Goal: Task Accomplishment & Management: Manage account settings

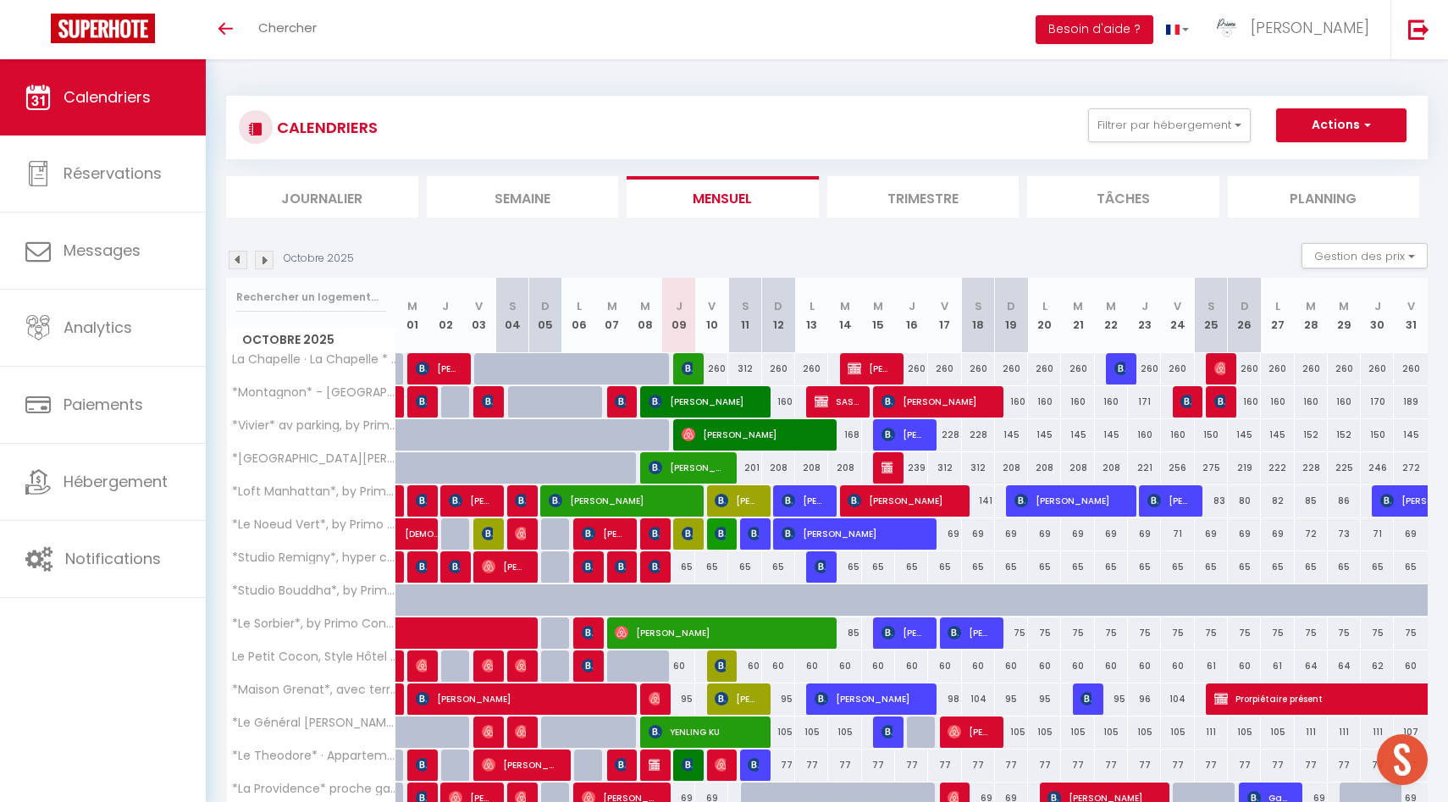
click at [236, 249] on div "Octobre 2025 Gestion des prix Nb Nuits minimum Règles Disponibilité" at bounding box center [827, 260] width 1202 height 35
click at [237, 258] on img at bounding box center [238, 260] width 19 height 19
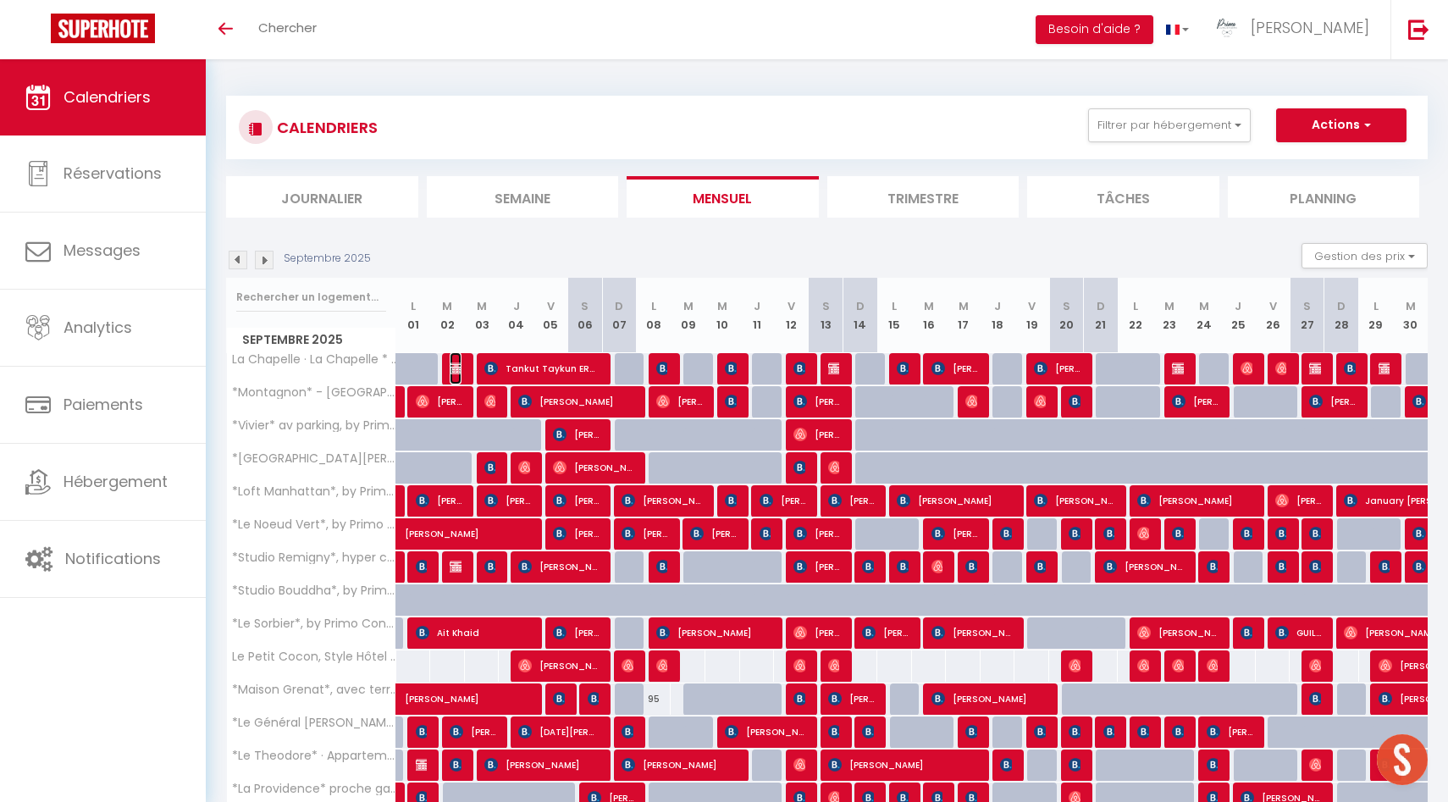
click at [457, 372] on img at bounding box center [457, 369] width 14 height 14
select select "OK"
select select "0"
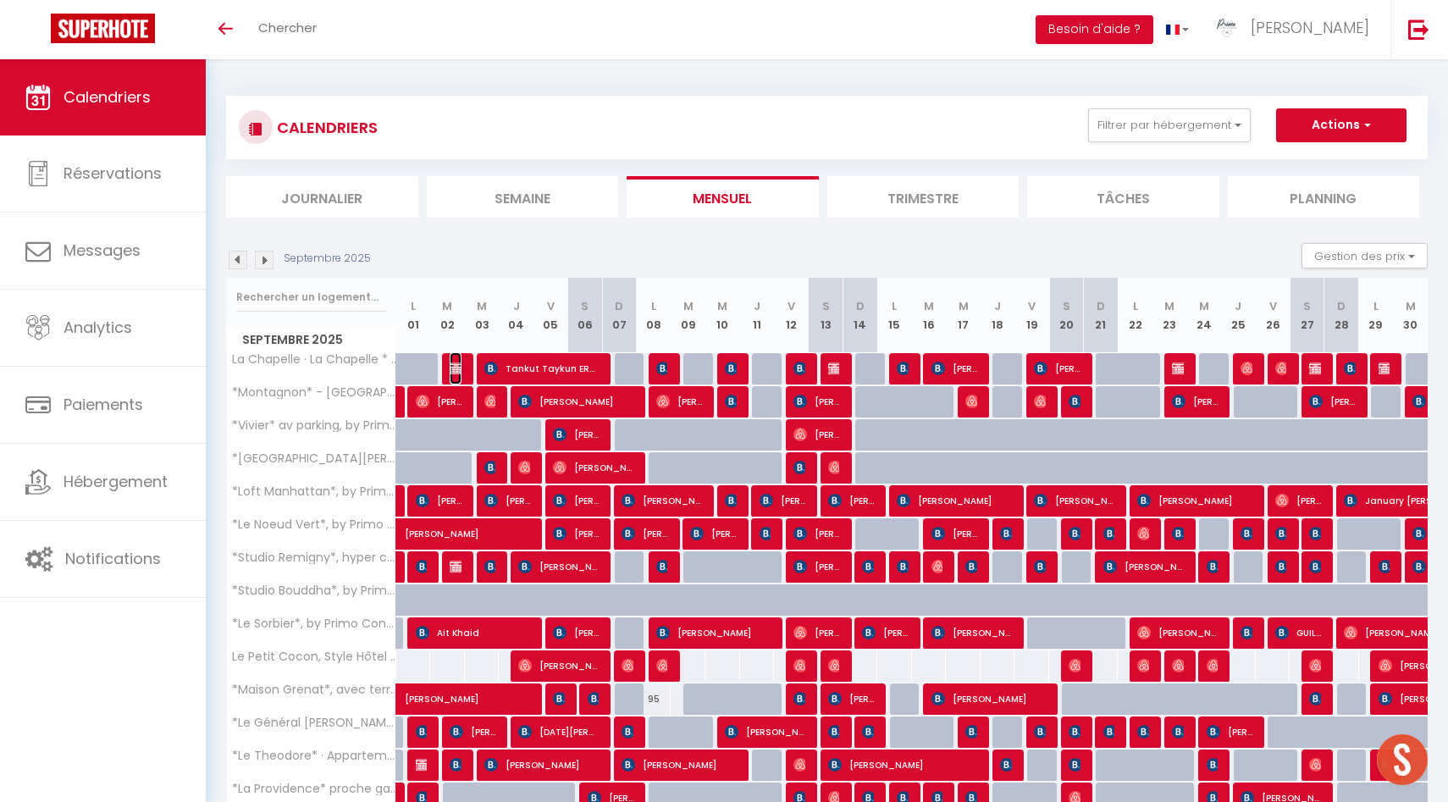
select select "1"
select select
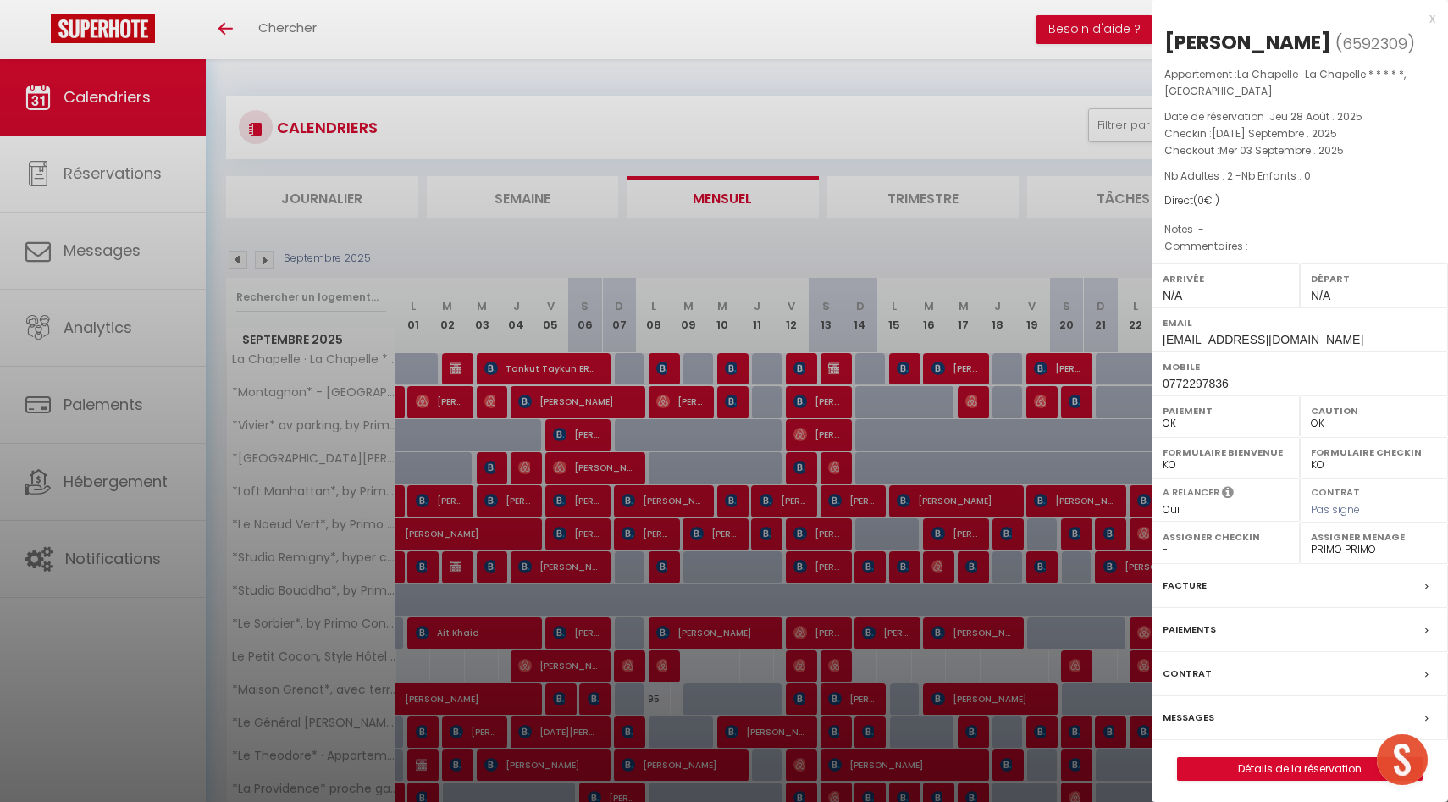
click at [457, 372] on div at bounding box center [724, 401] width 1448 height 802
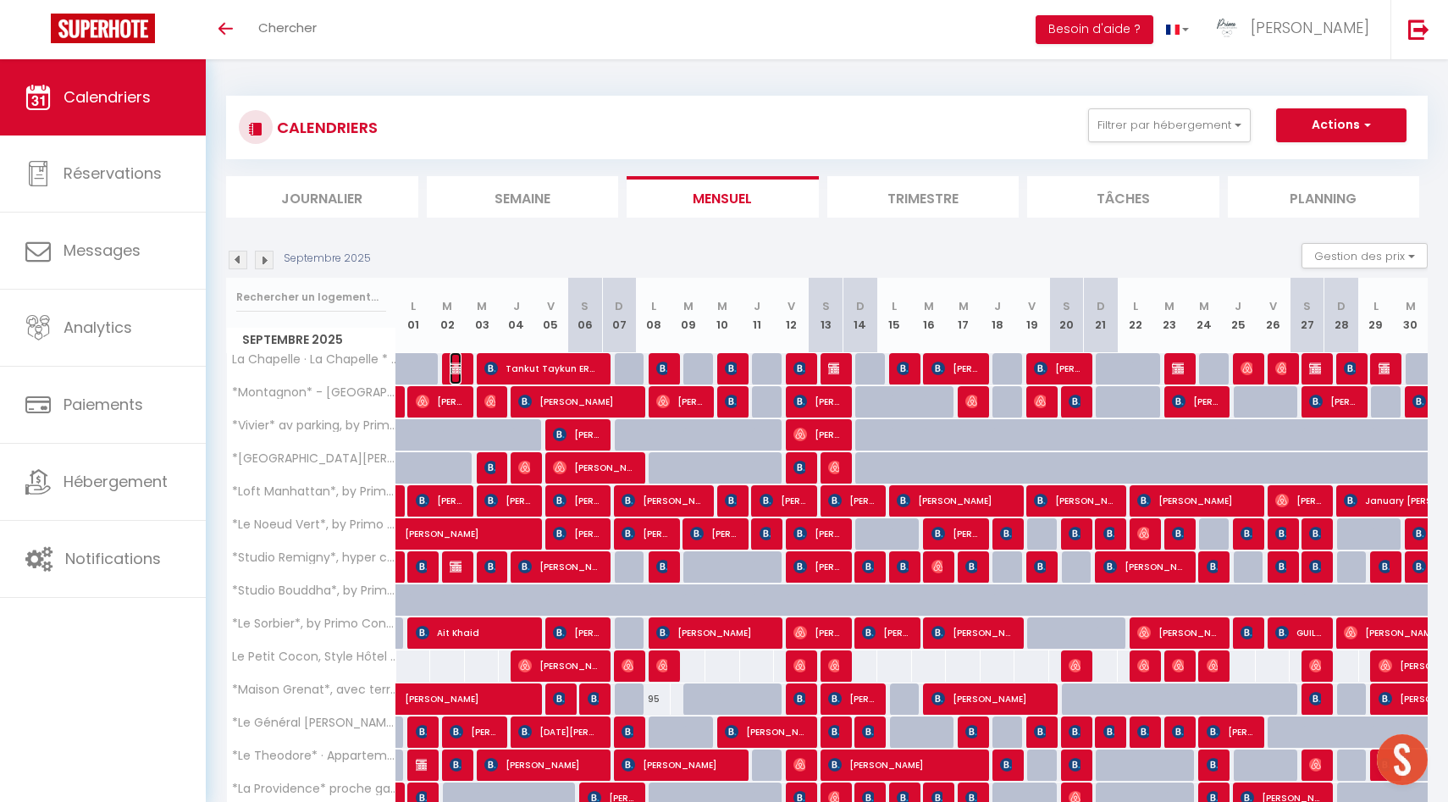
click at [456, 367] on img at bounding box center [457, 369] width 14 height 14
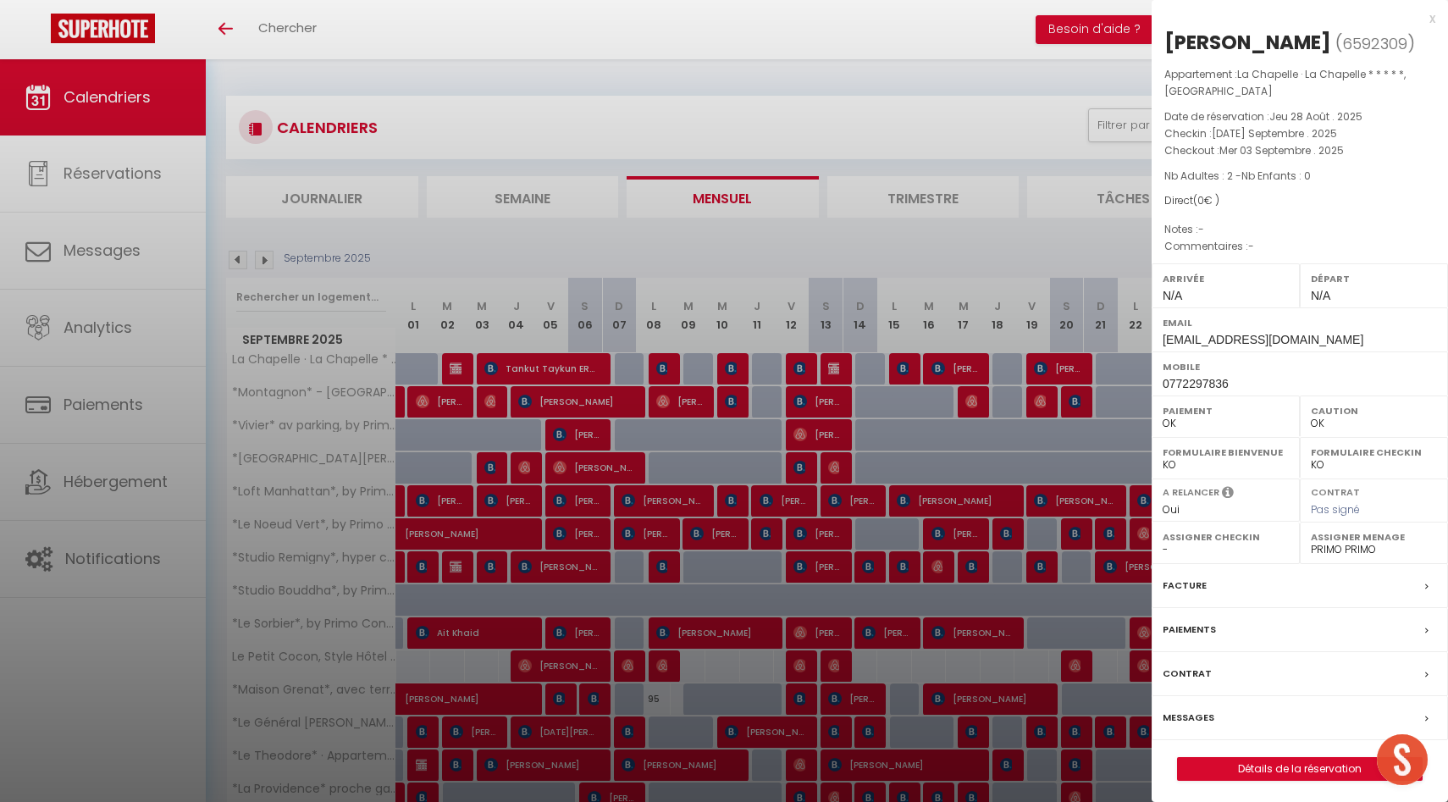
click at [688, 470] on div at bounding box center [724, 401] width 1448 height 802
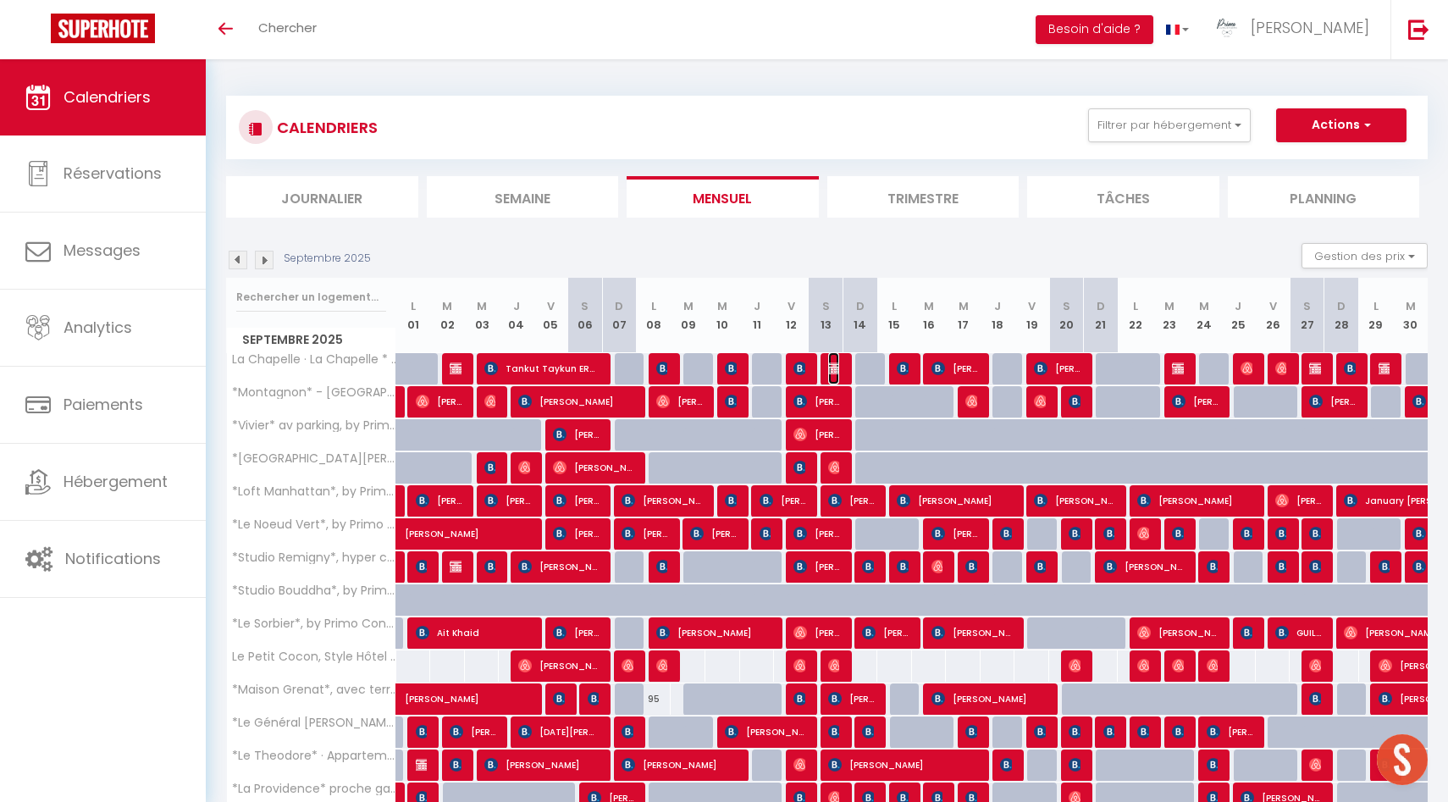
click at [839, 363] on img at bounding box center [835, 369] width 14 height 14
select select "30880"
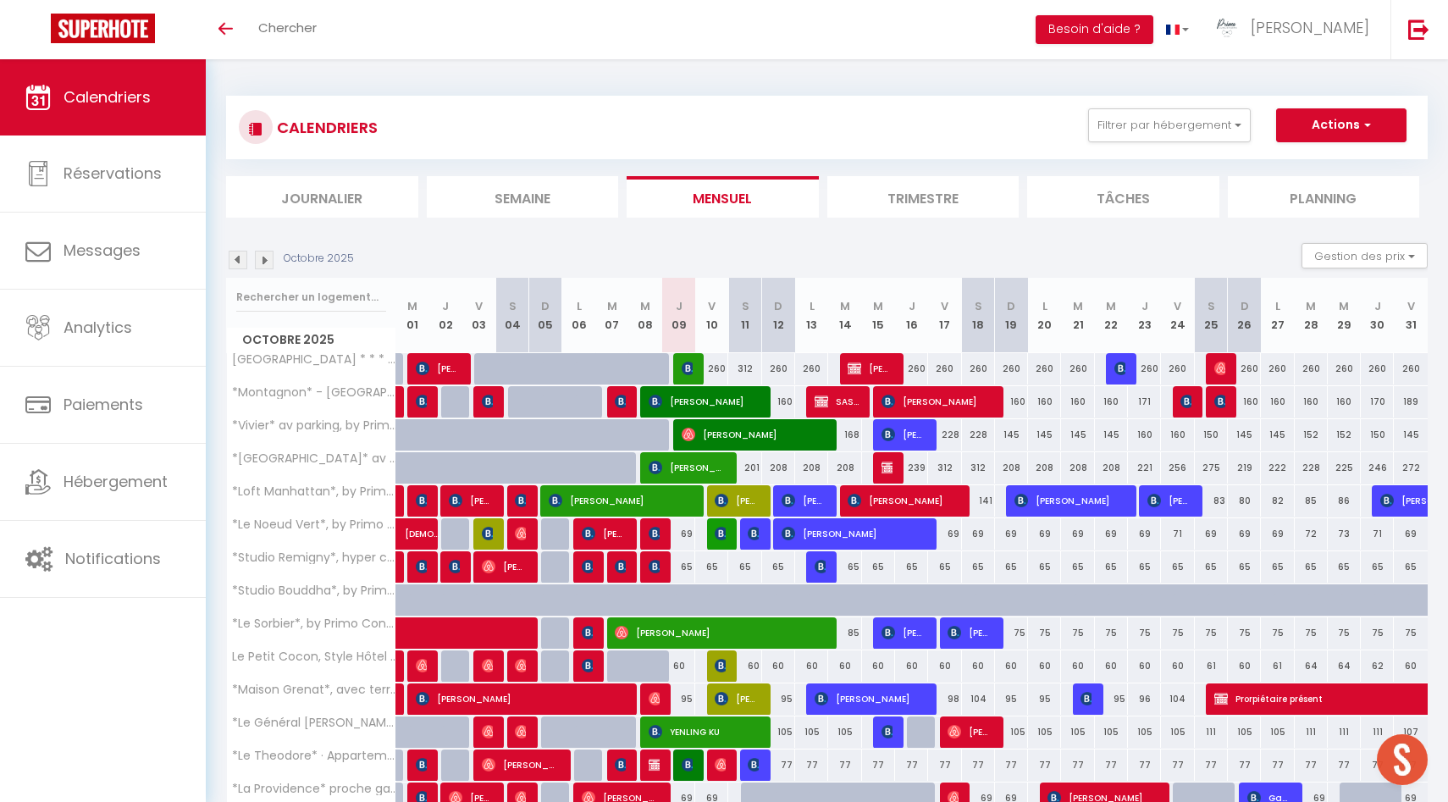
click at [236, 258] on img at bounding box center [238, 260] width 19 height 19
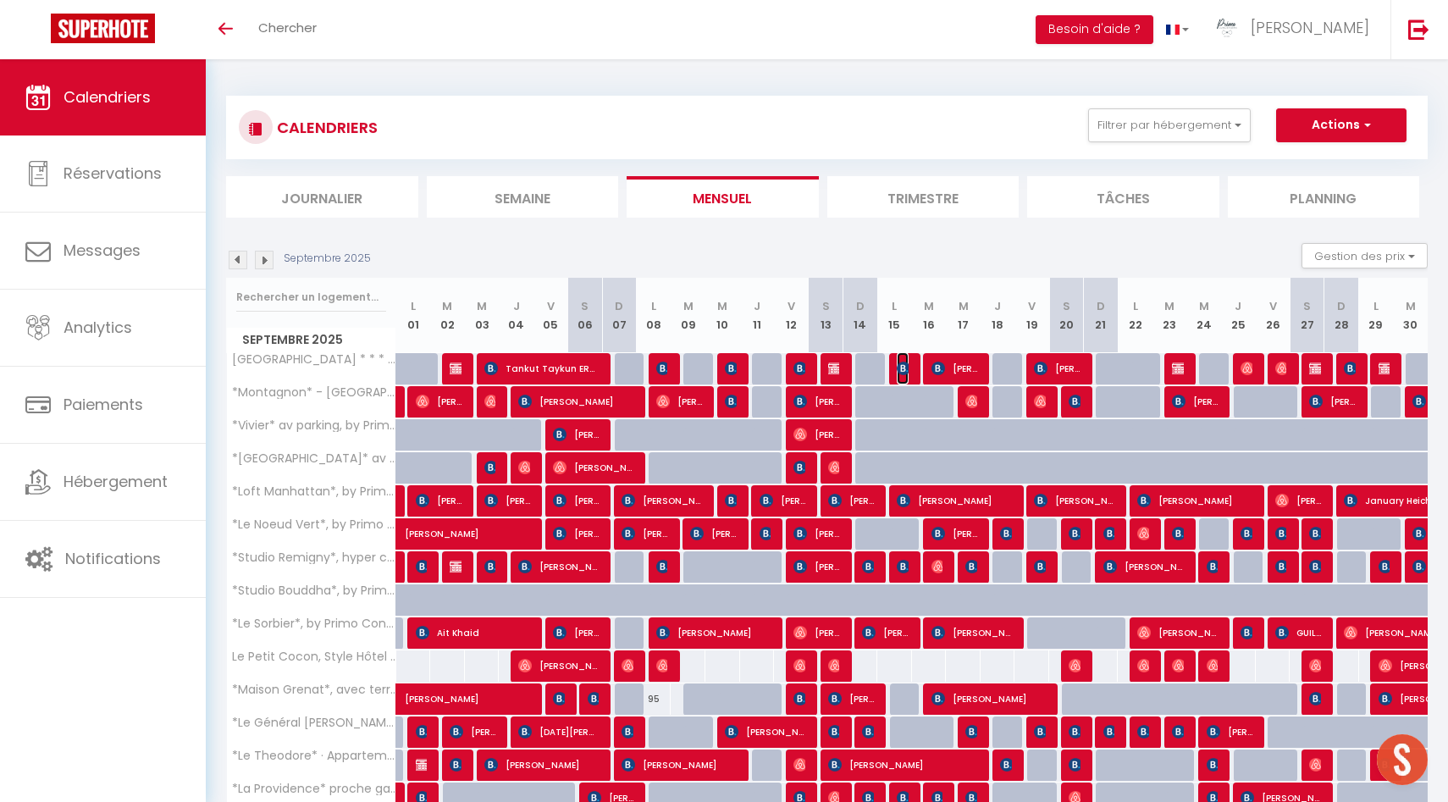
click at [902, 363] on img at bounding box center [904, 369] width 14 height 14
select select "OK"
select select "0"
select select "1"
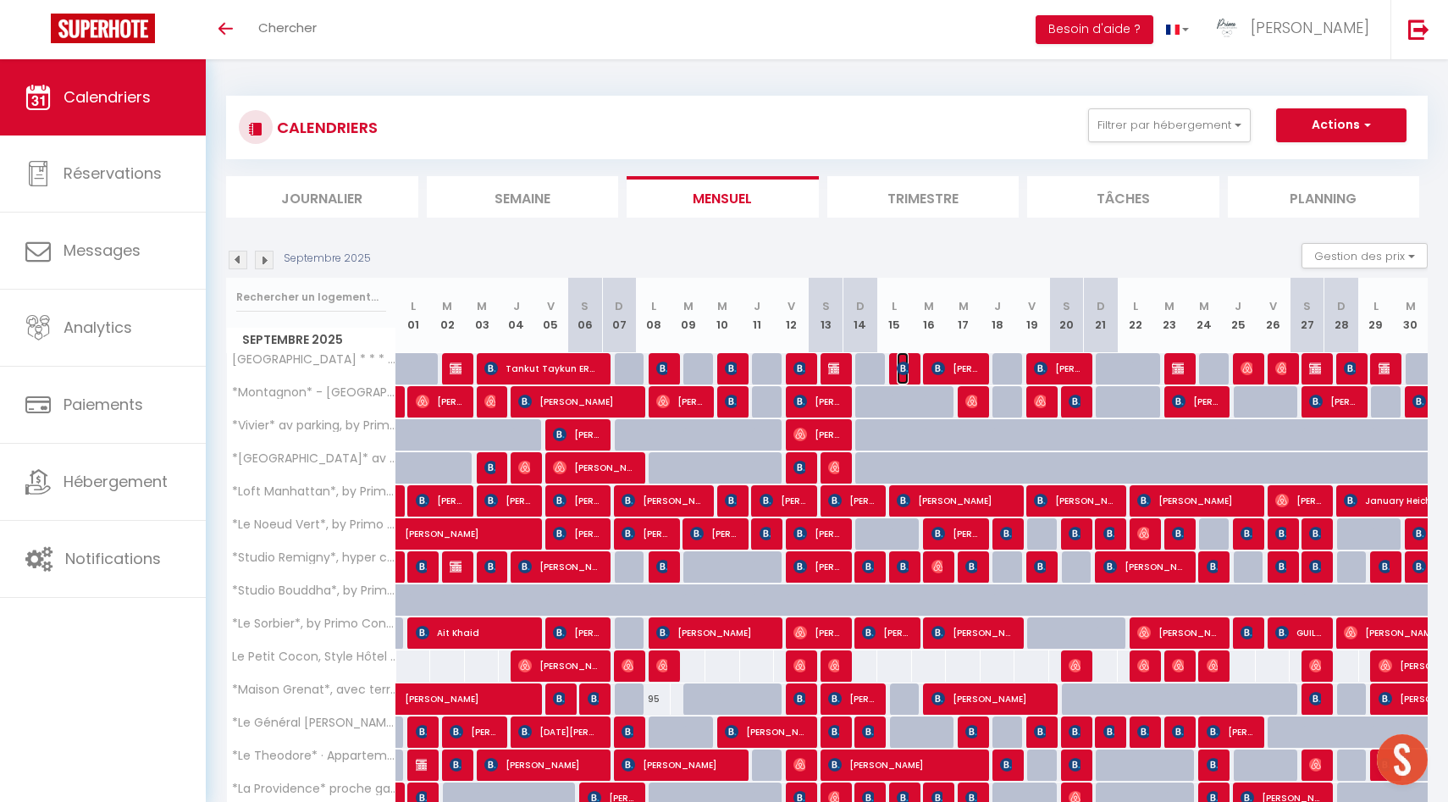
select select "1"
select select
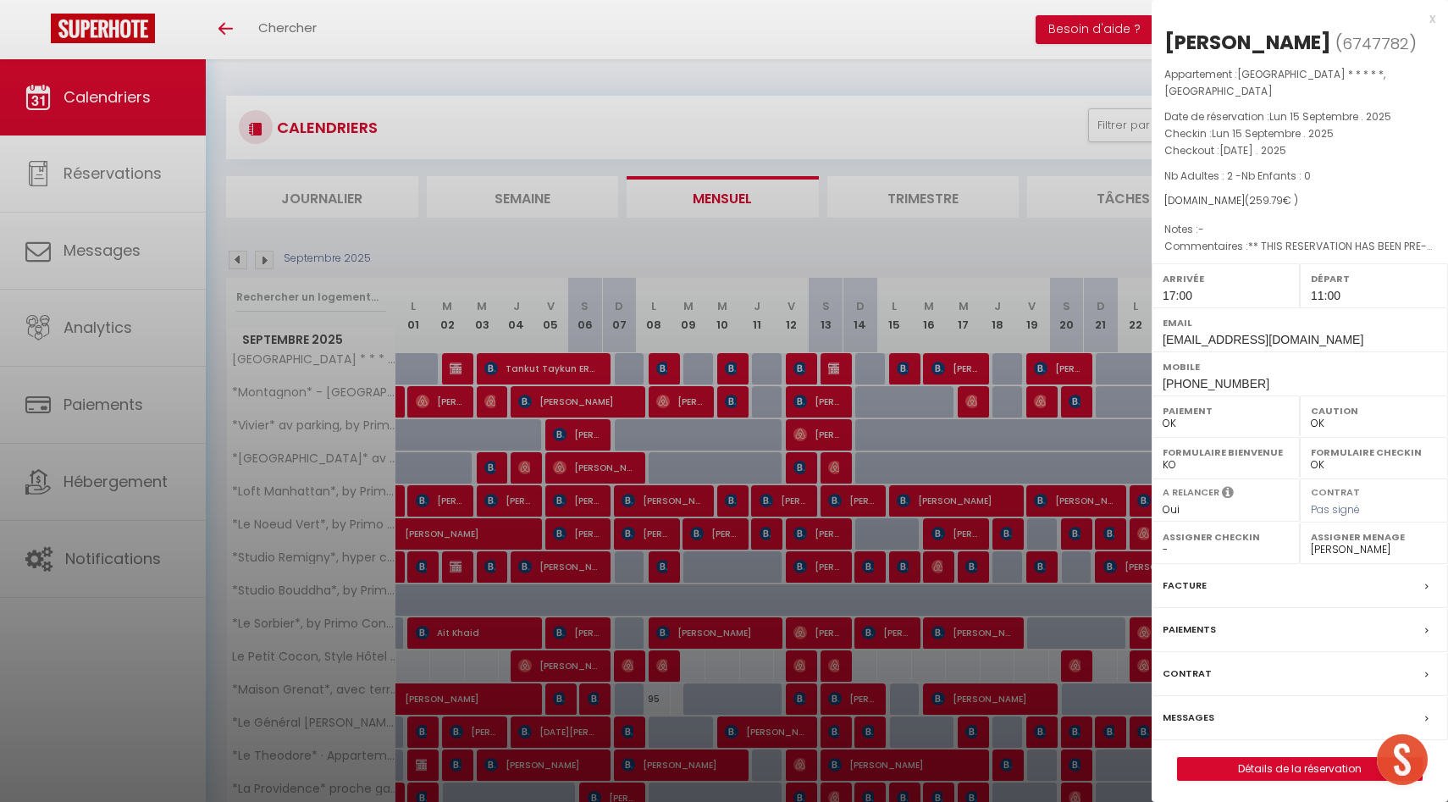
click at [902, 363] on div at bounding box center [724, 401] width 1448 height 802
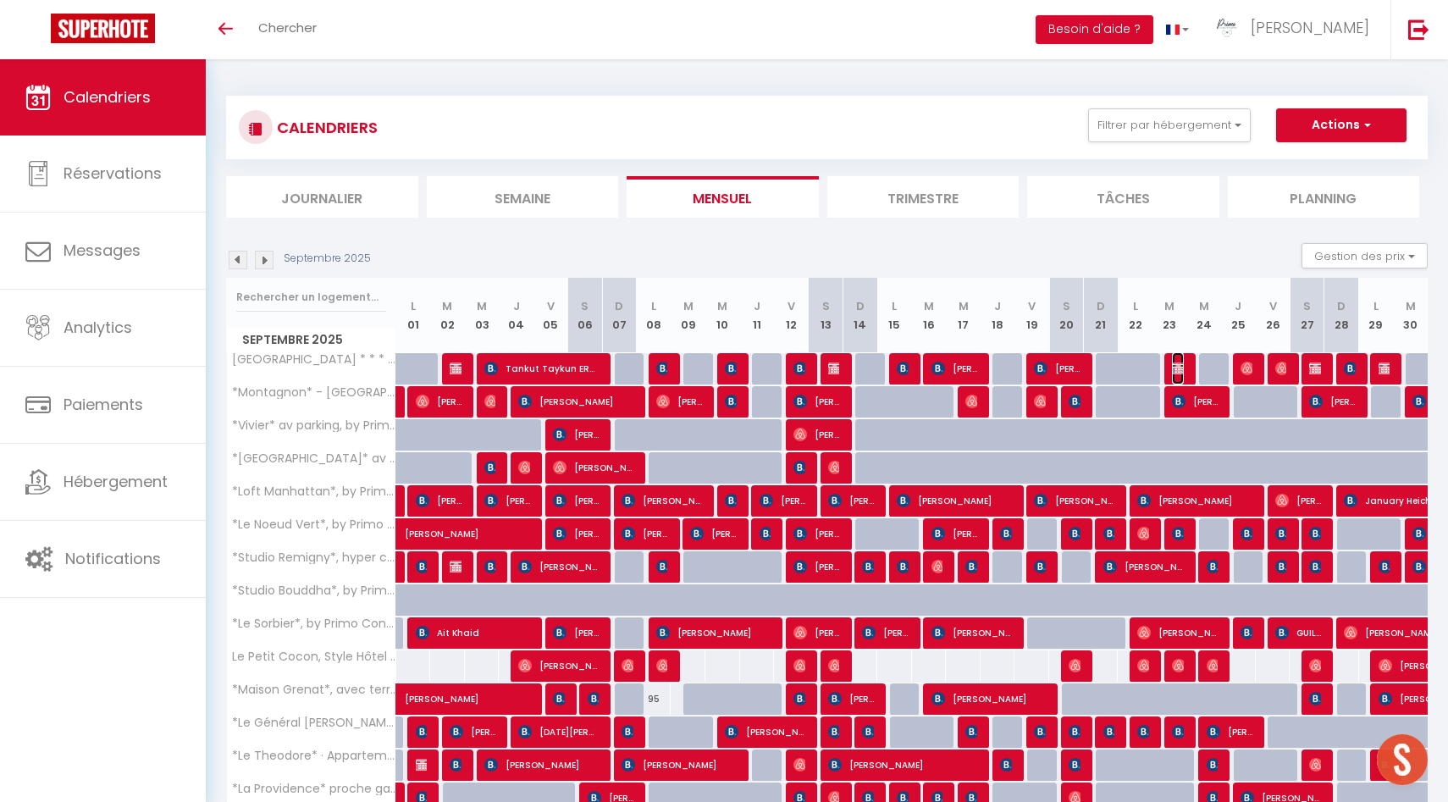
click at [1180, 363] on img at bounding box center [1179, 369] width 14 height 14
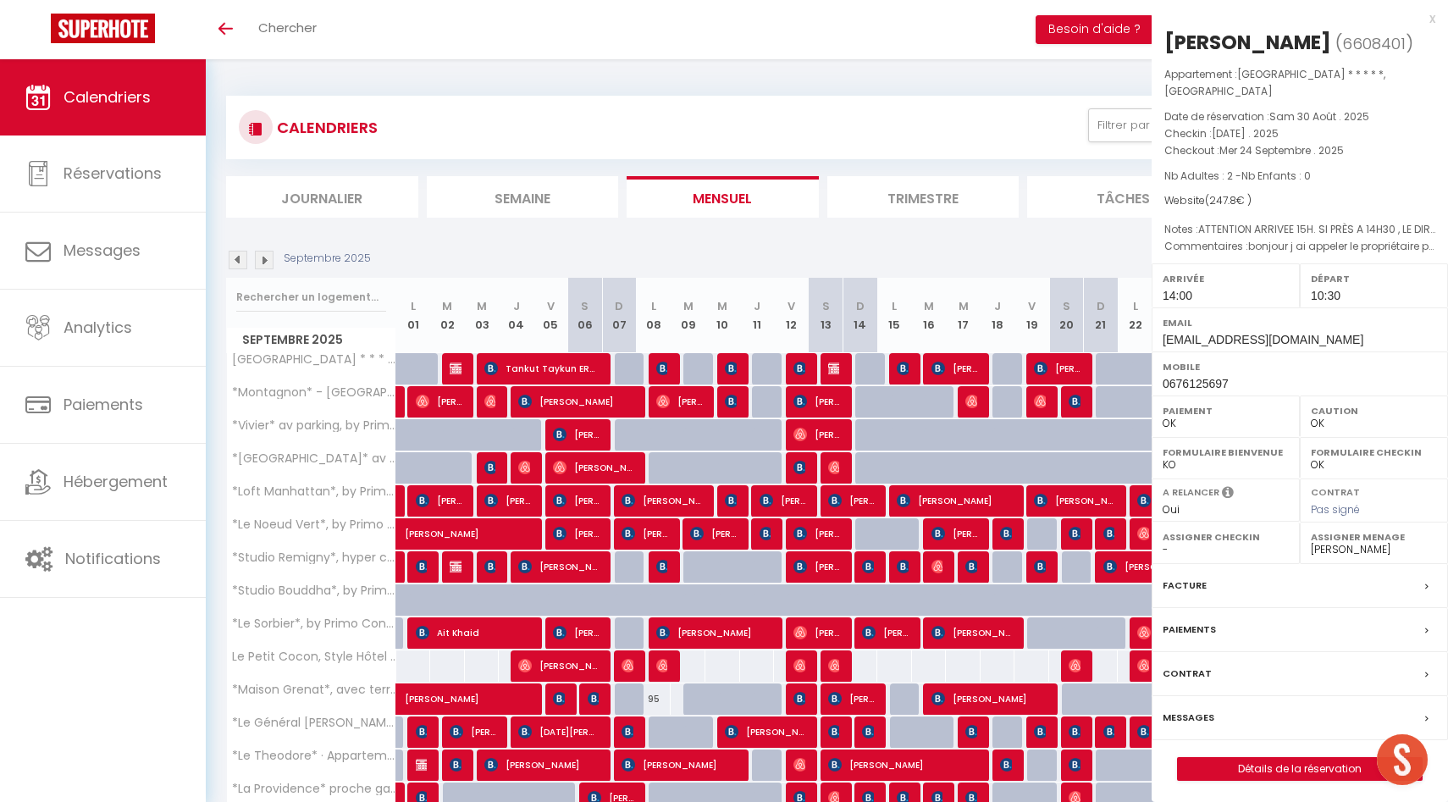
select select "49559"
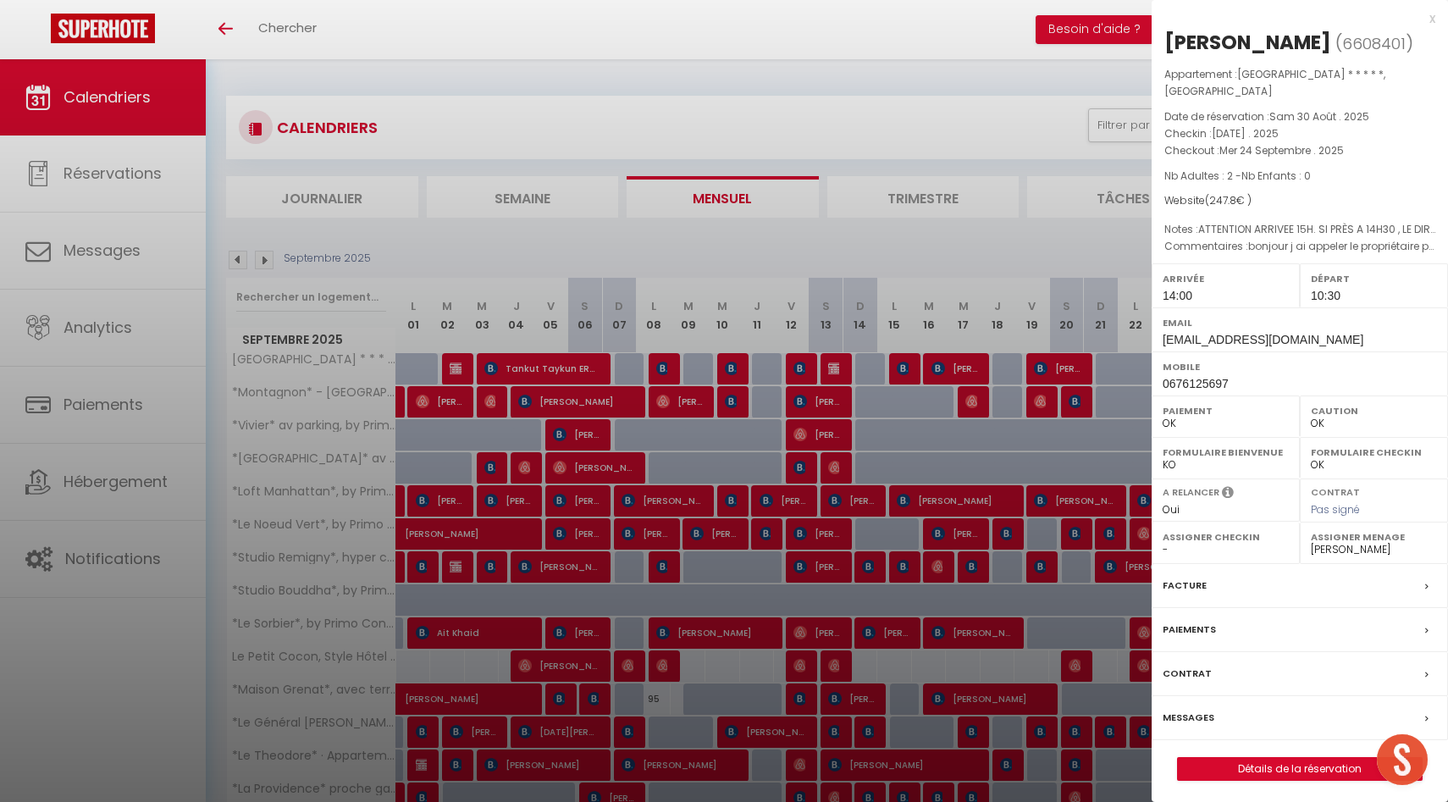
drag, startPoint x: 934, startPoint y: 436, endPoint x: 1131, endPoint y: 413, distance: 197.9
click at [934, 436] on div at bounding box center [724, 401] width 1448 height 802
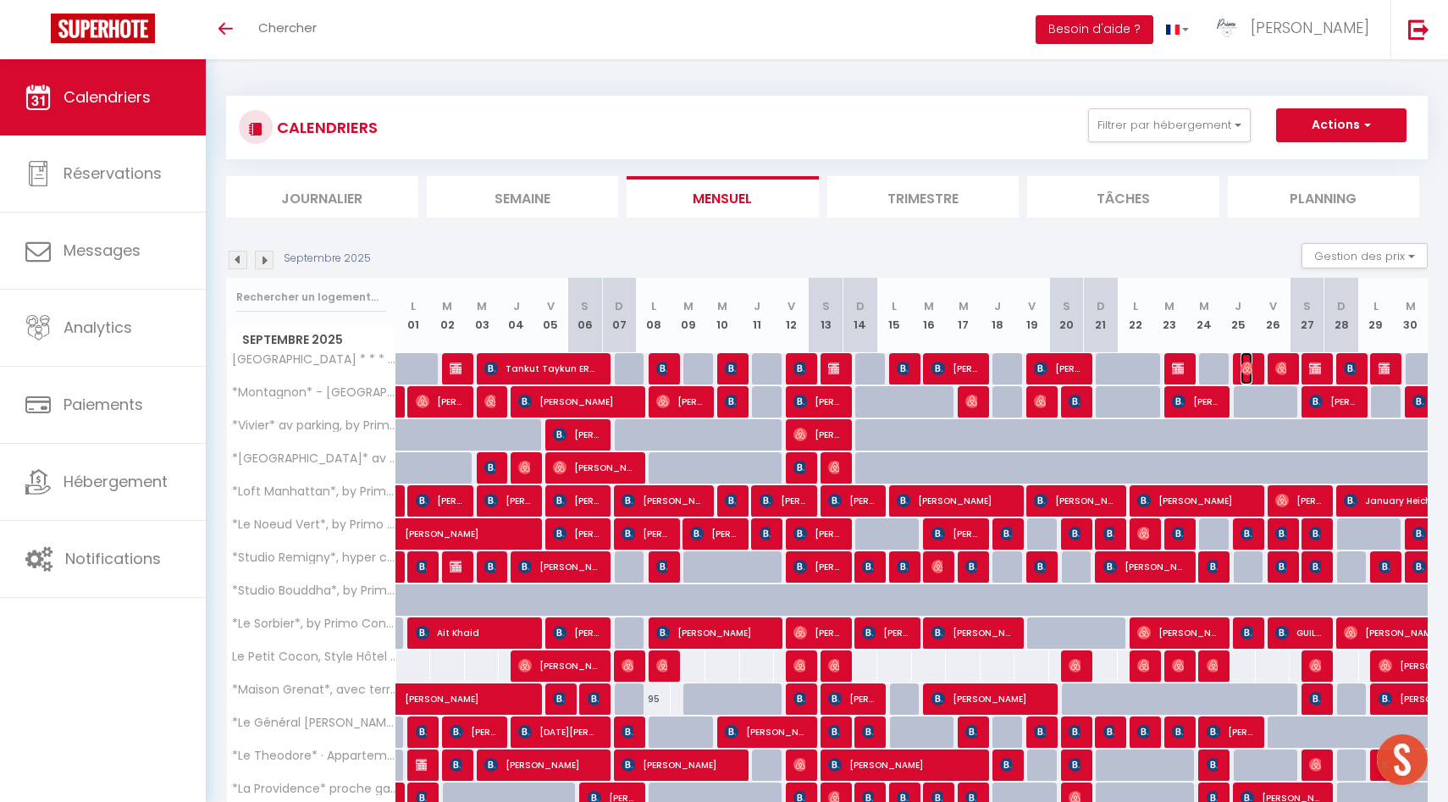
click at [1252, 368] on img at bounding box center [1248, 369] width 14 height 14
select select "0"
select select "1"
select select "30880"
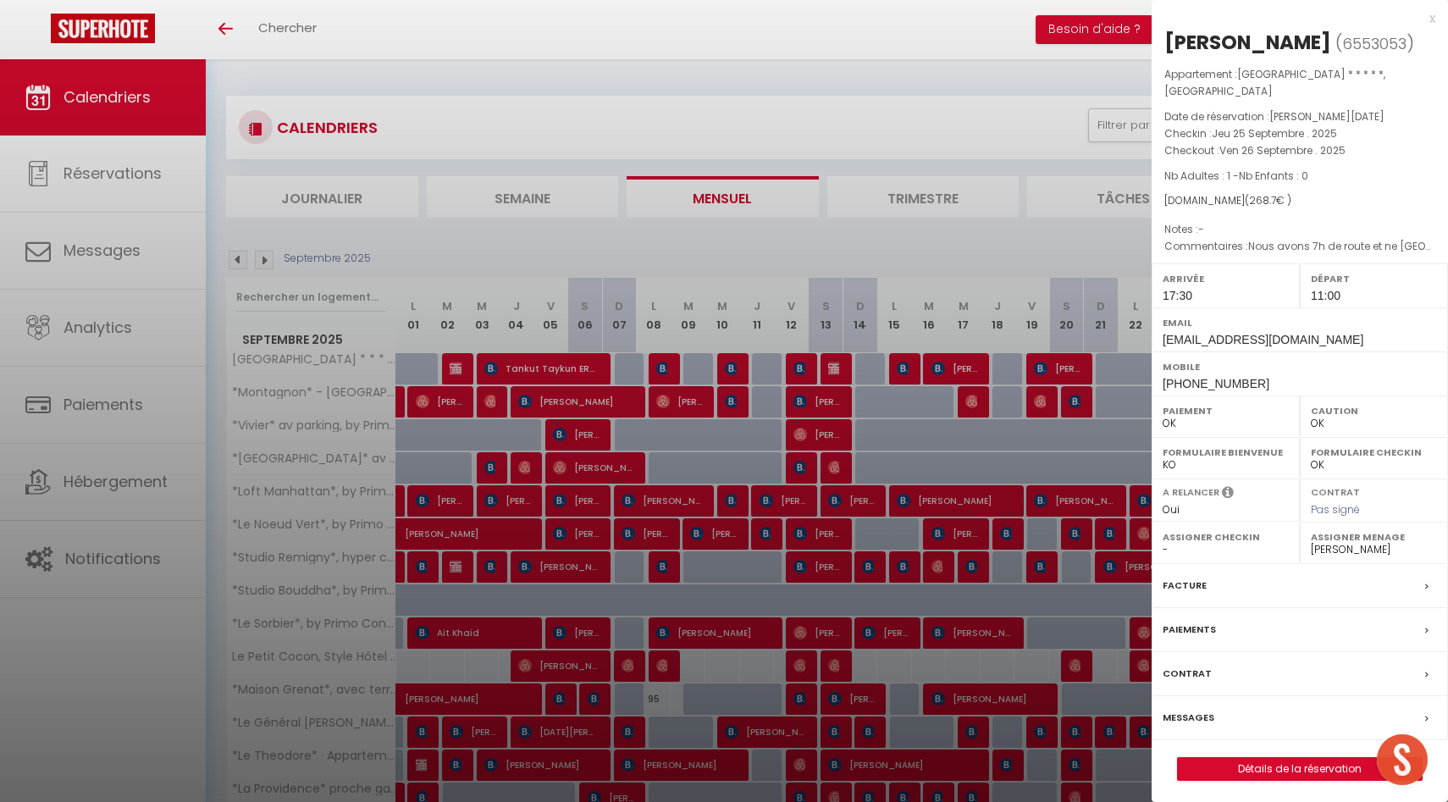
drag, startPoint x: 904, startPoint y: 463, endPoint x: 1145, endPoint y: 439, distance: 242.7
click at [904, 463] on div at bounding box center [724, 401] width 1448 height 802
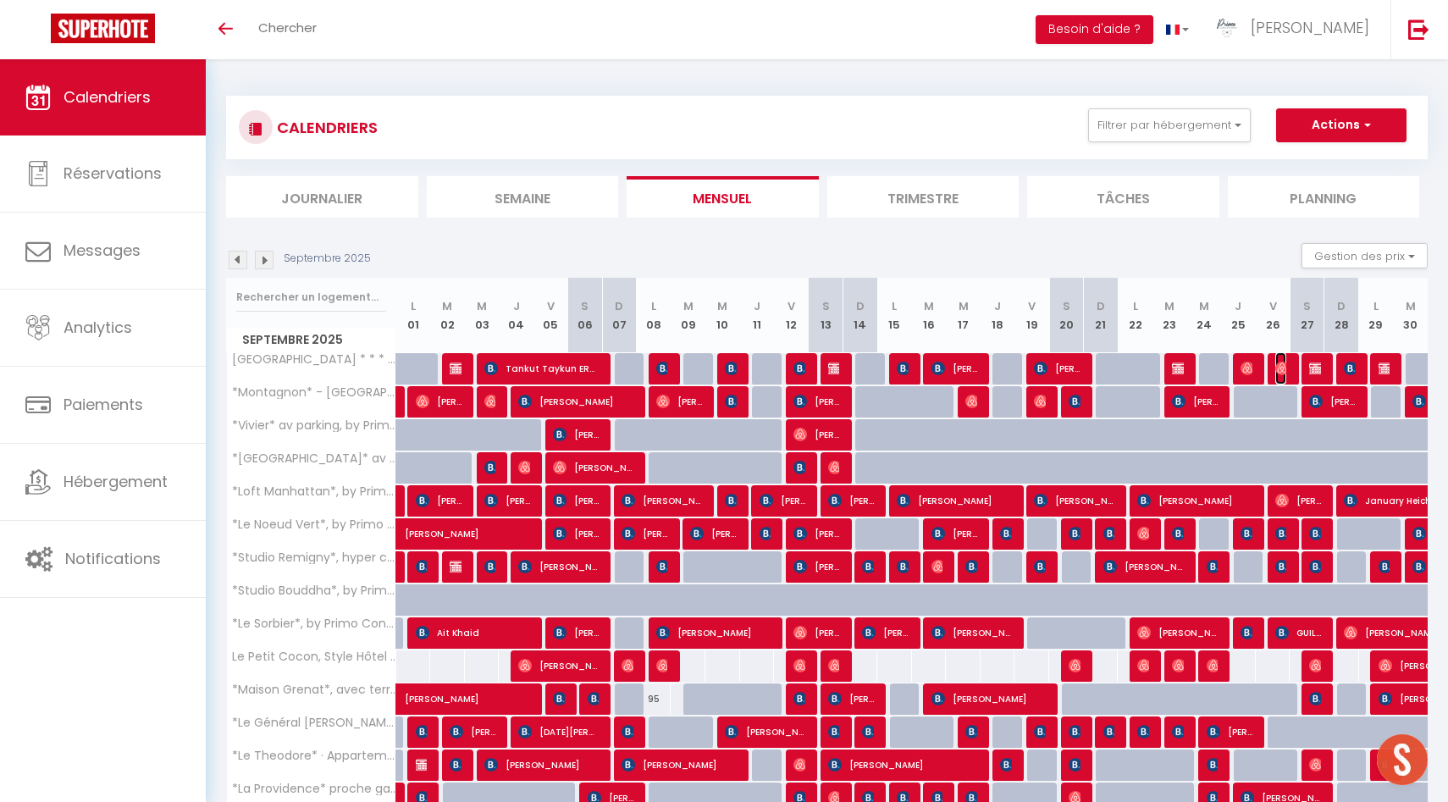
click at [1285, 366] on img at bounding box center [1283, 369] width 14 height 14
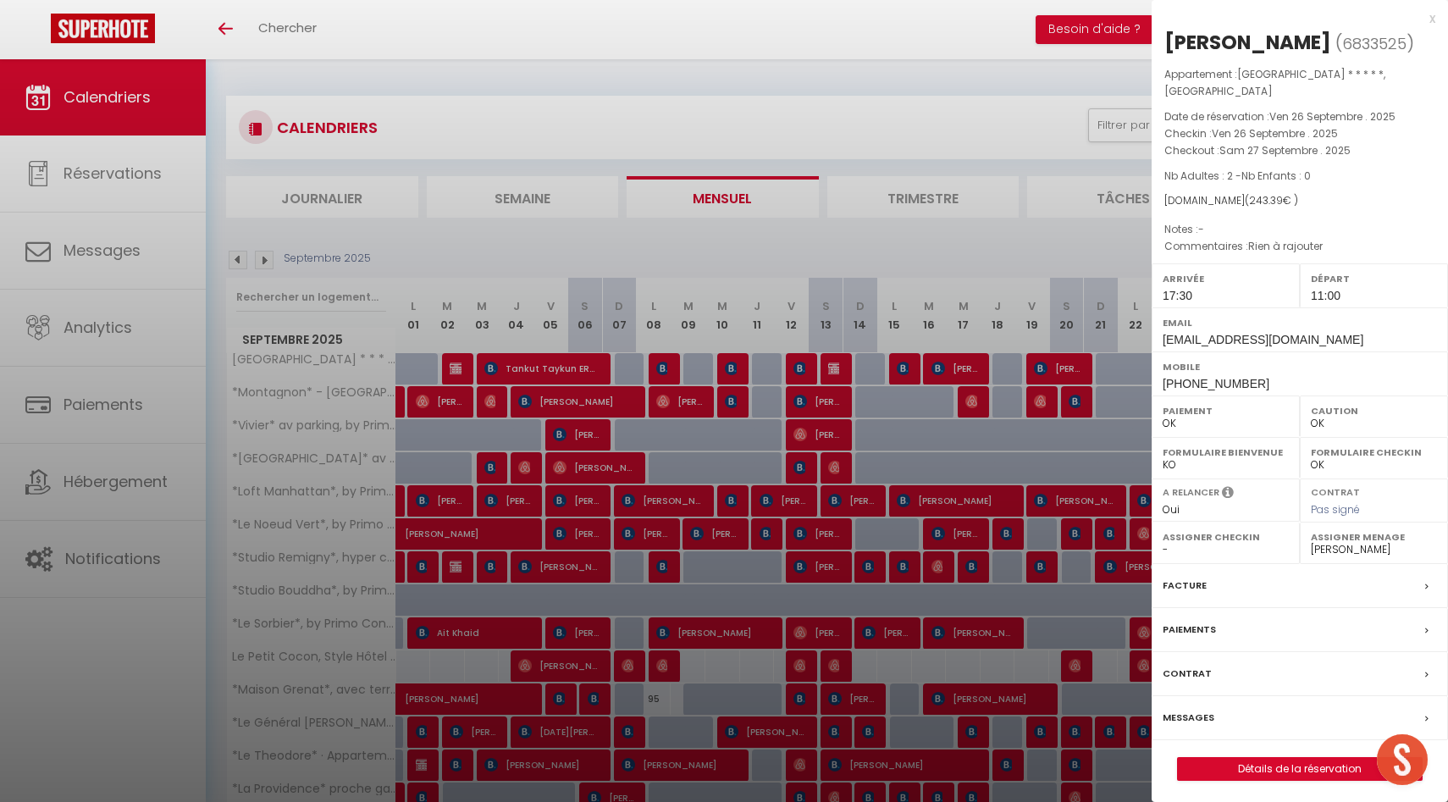
click at [847, 500] on div at bounding box center [724, 401] width 1448 height 802
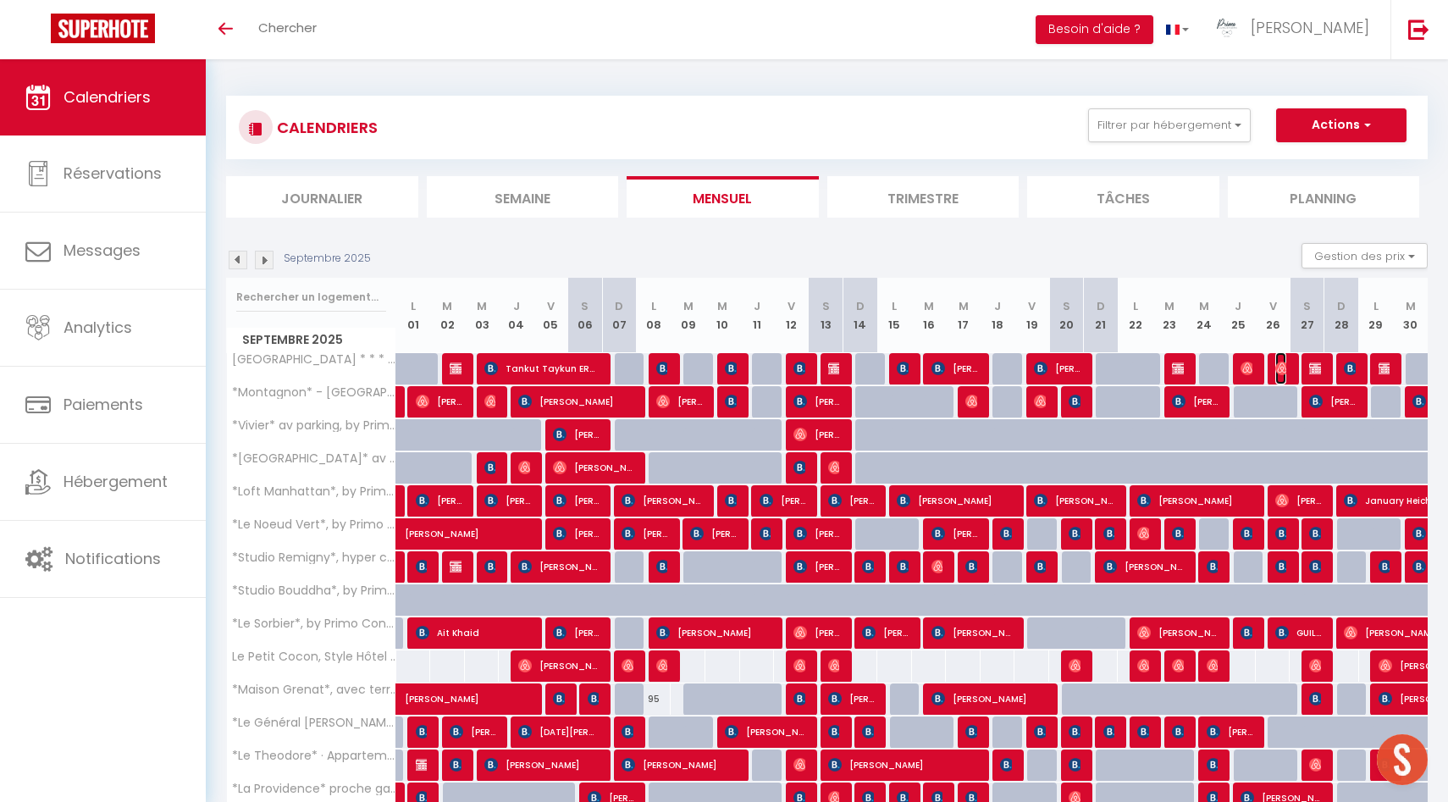
click at [1282, 365] on img at bounding box center [1283, 369] width 14 height 14
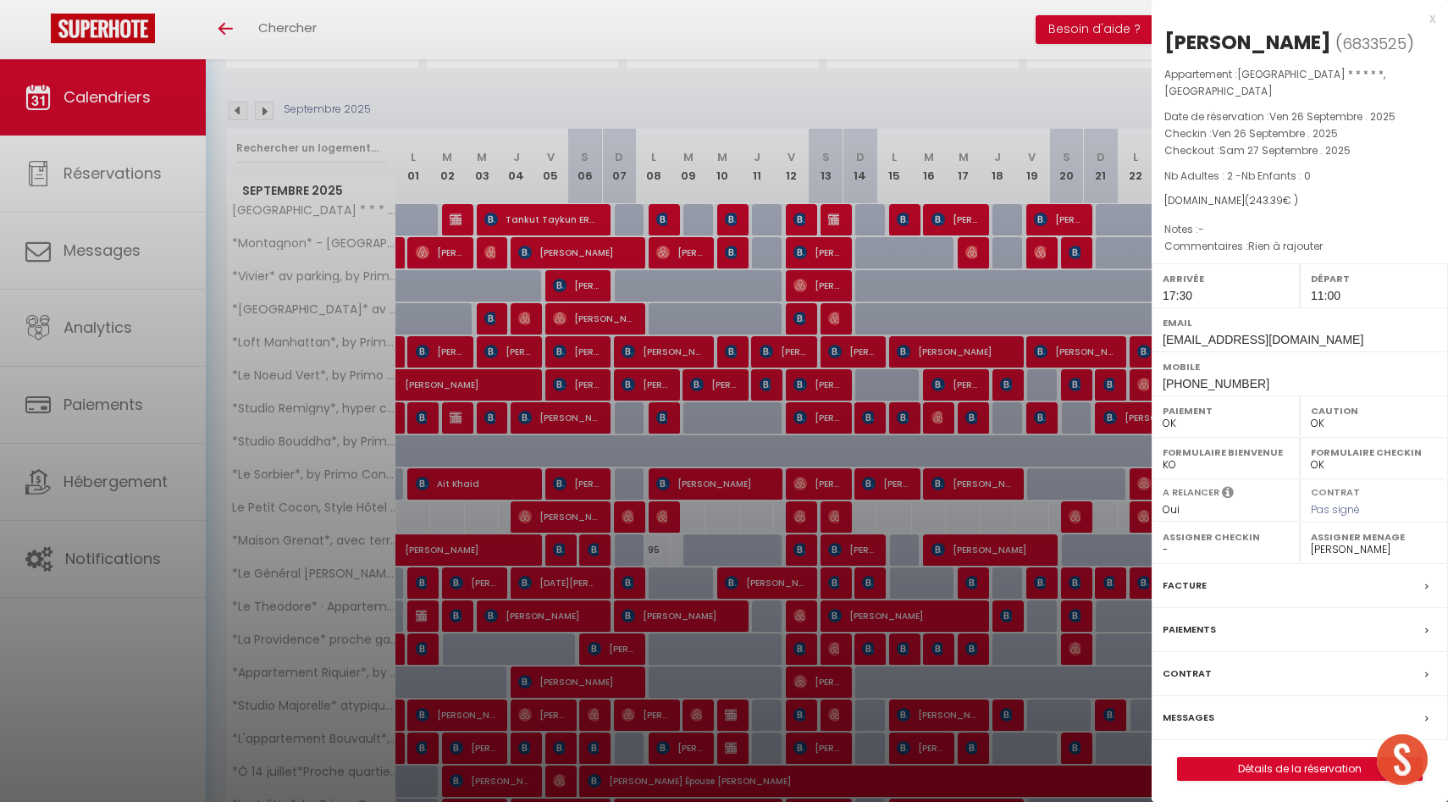
scroll to position [323, 0]
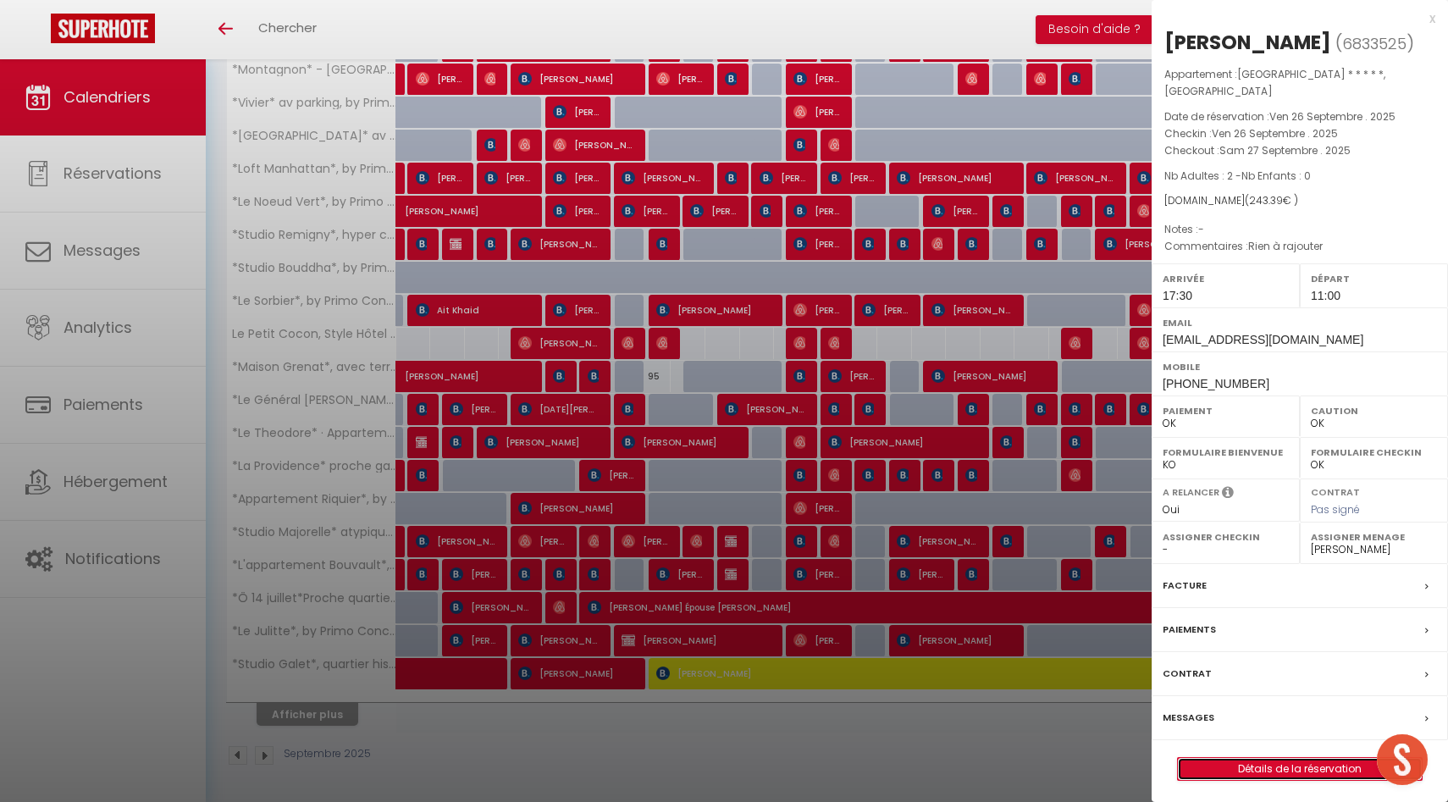
click at [1278, 780] on link "Détails de la réservation" at bounding box center [1300, 769] width 244 height 22
select select
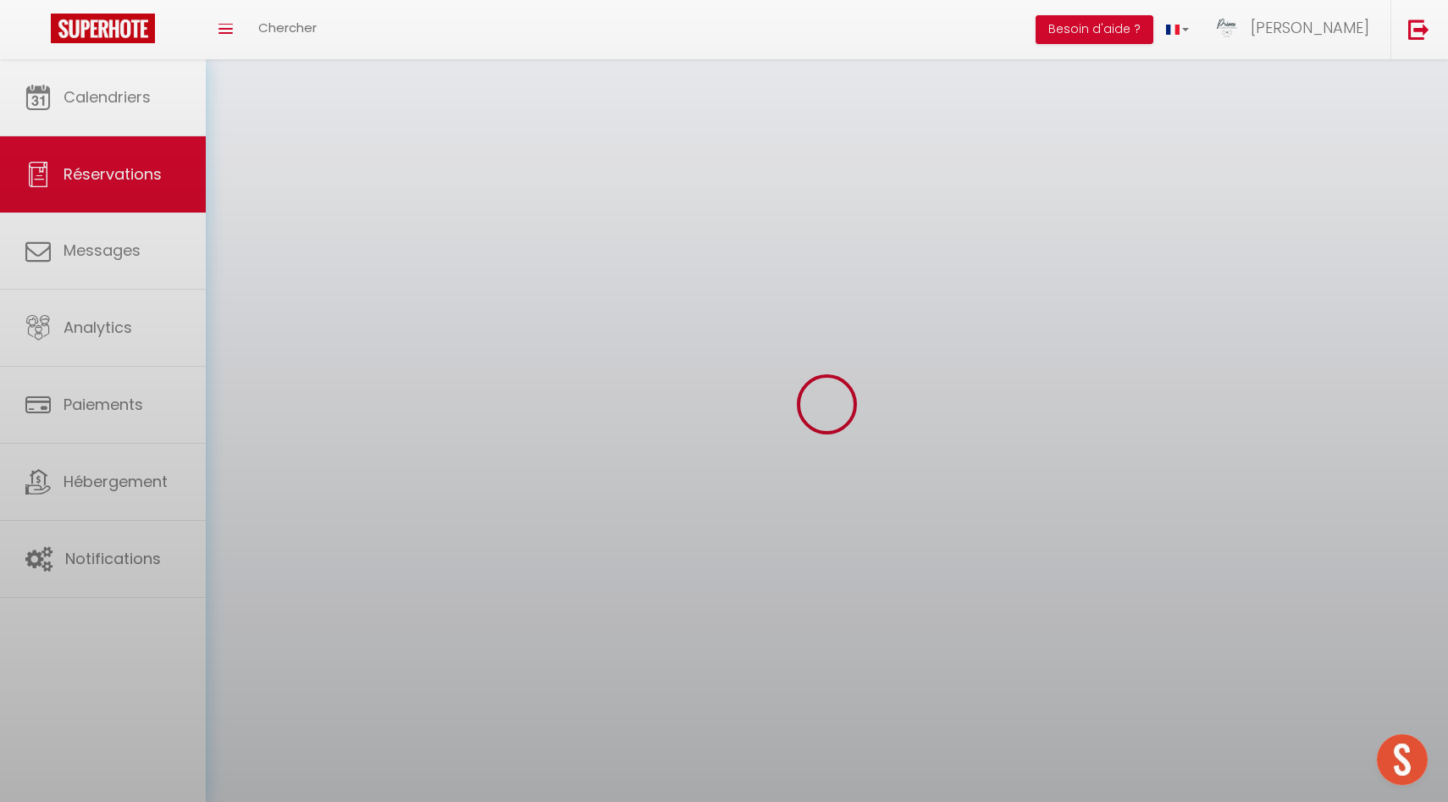
select select
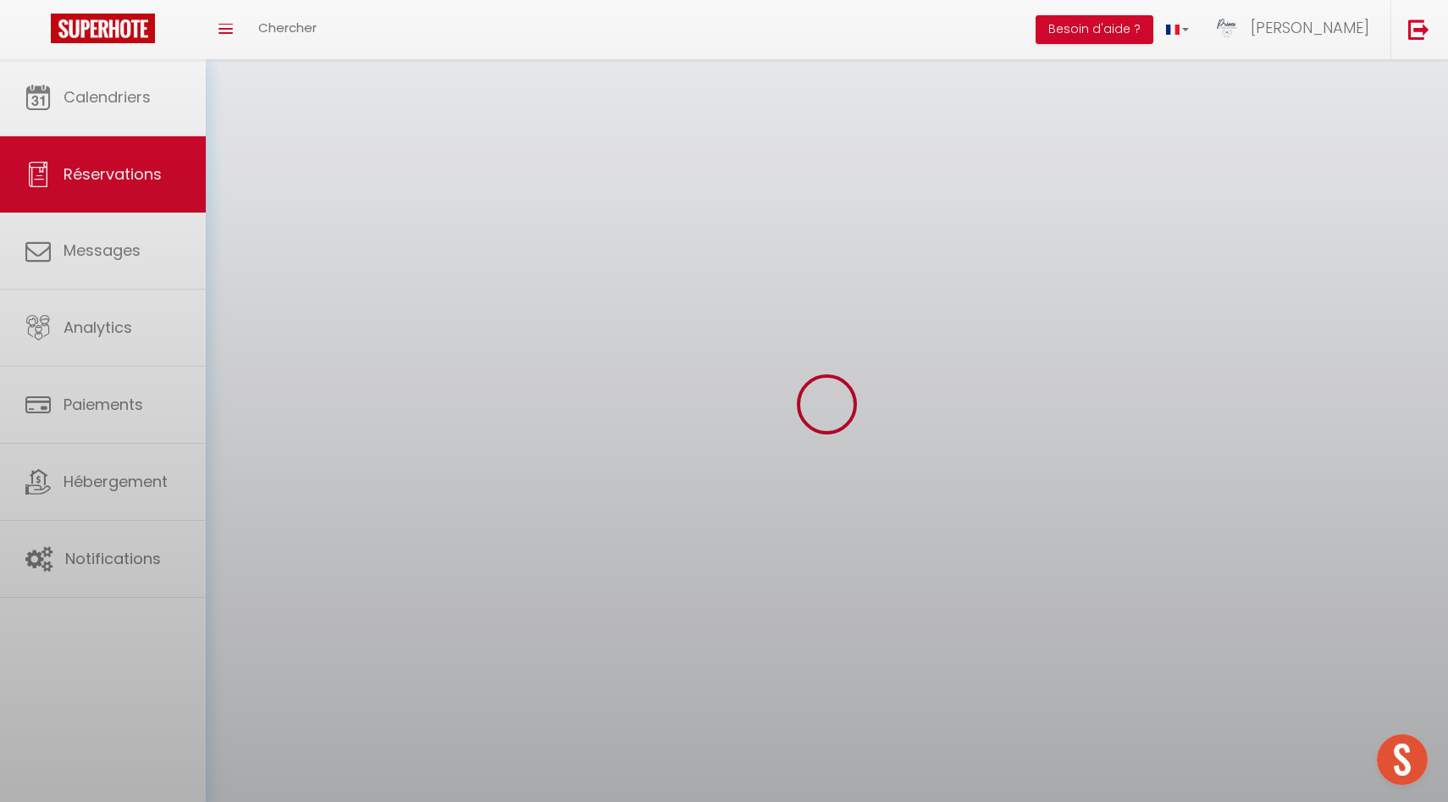
select select
checkbox input "false"
select select
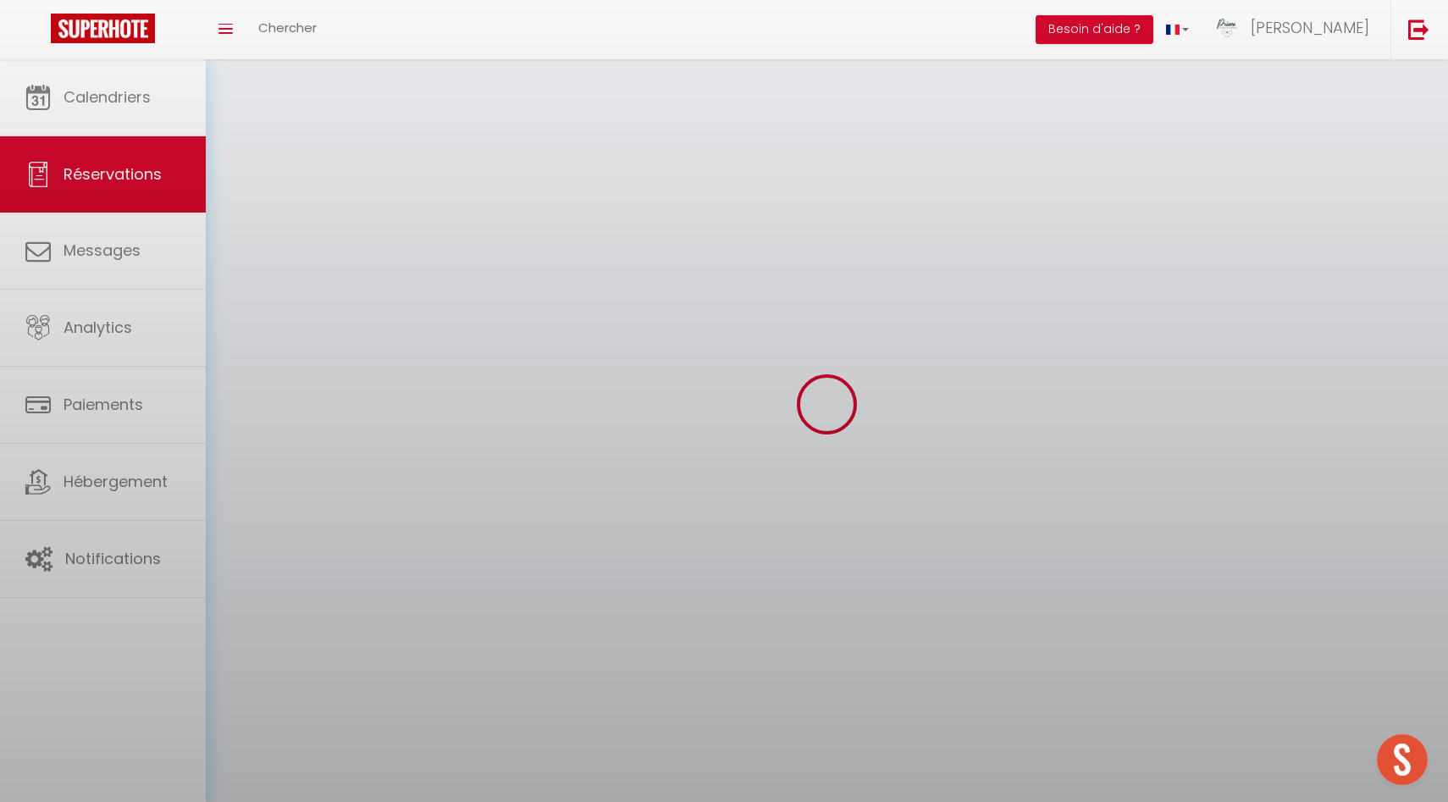
select select
checkbox input "false"
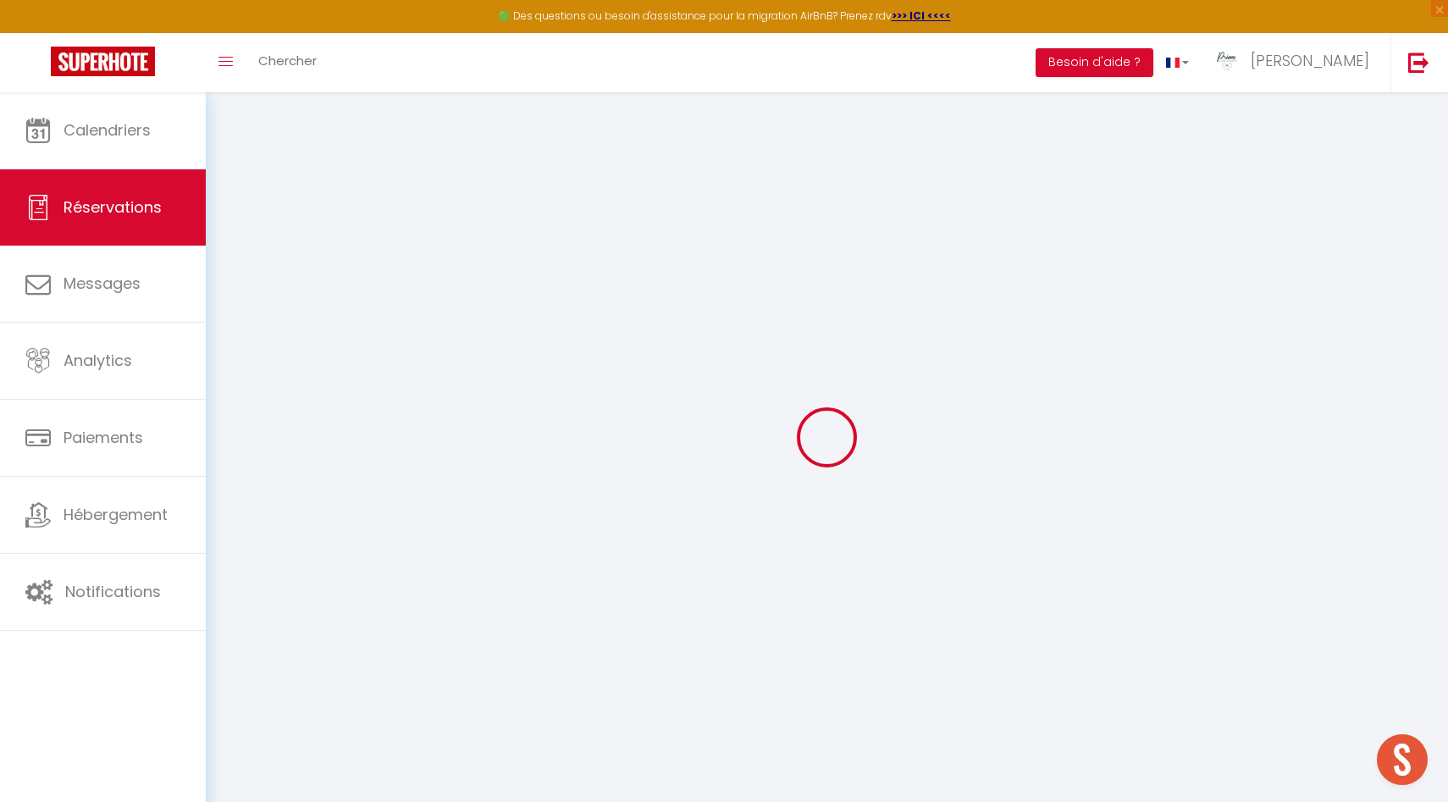
select select
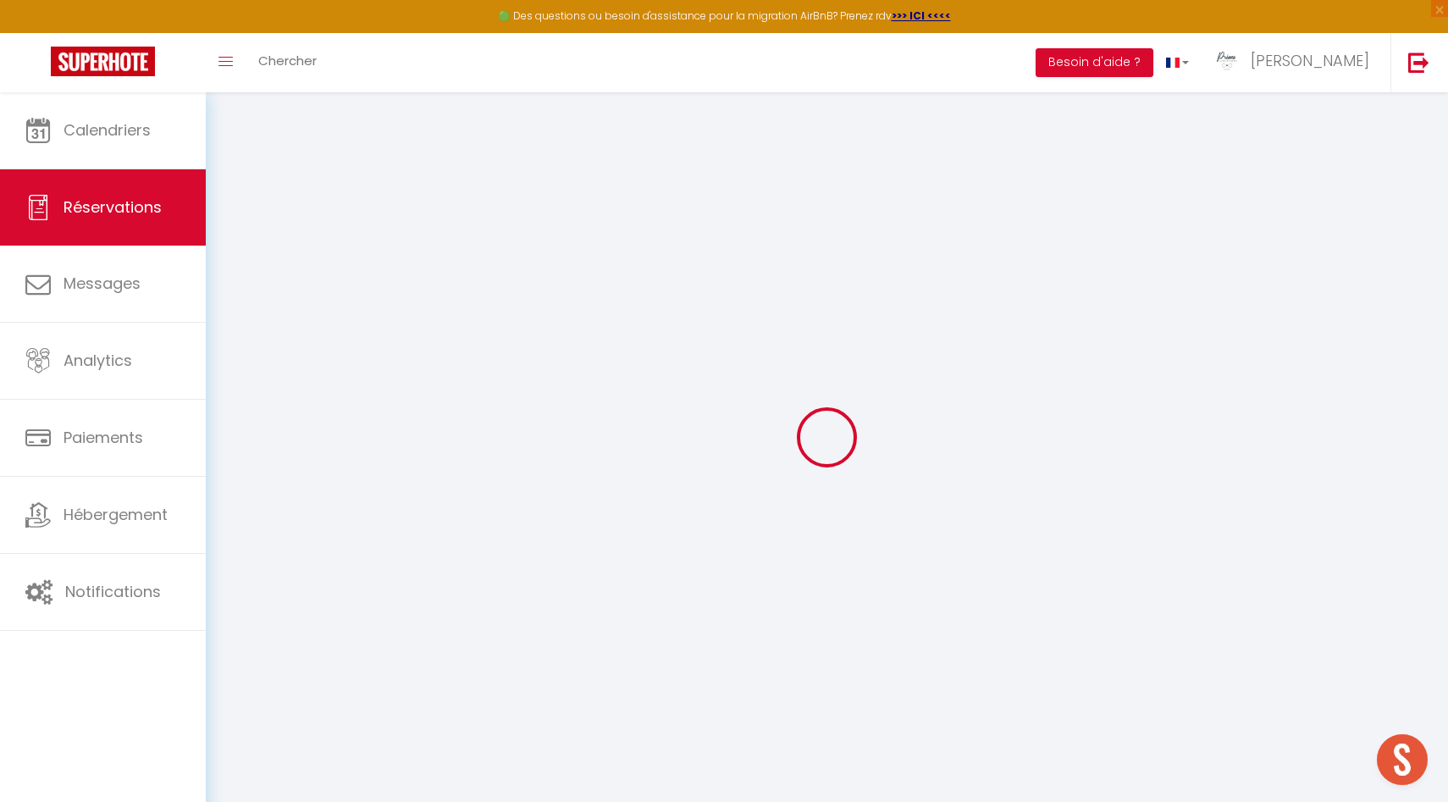
select select
checkbox input "false"
select select
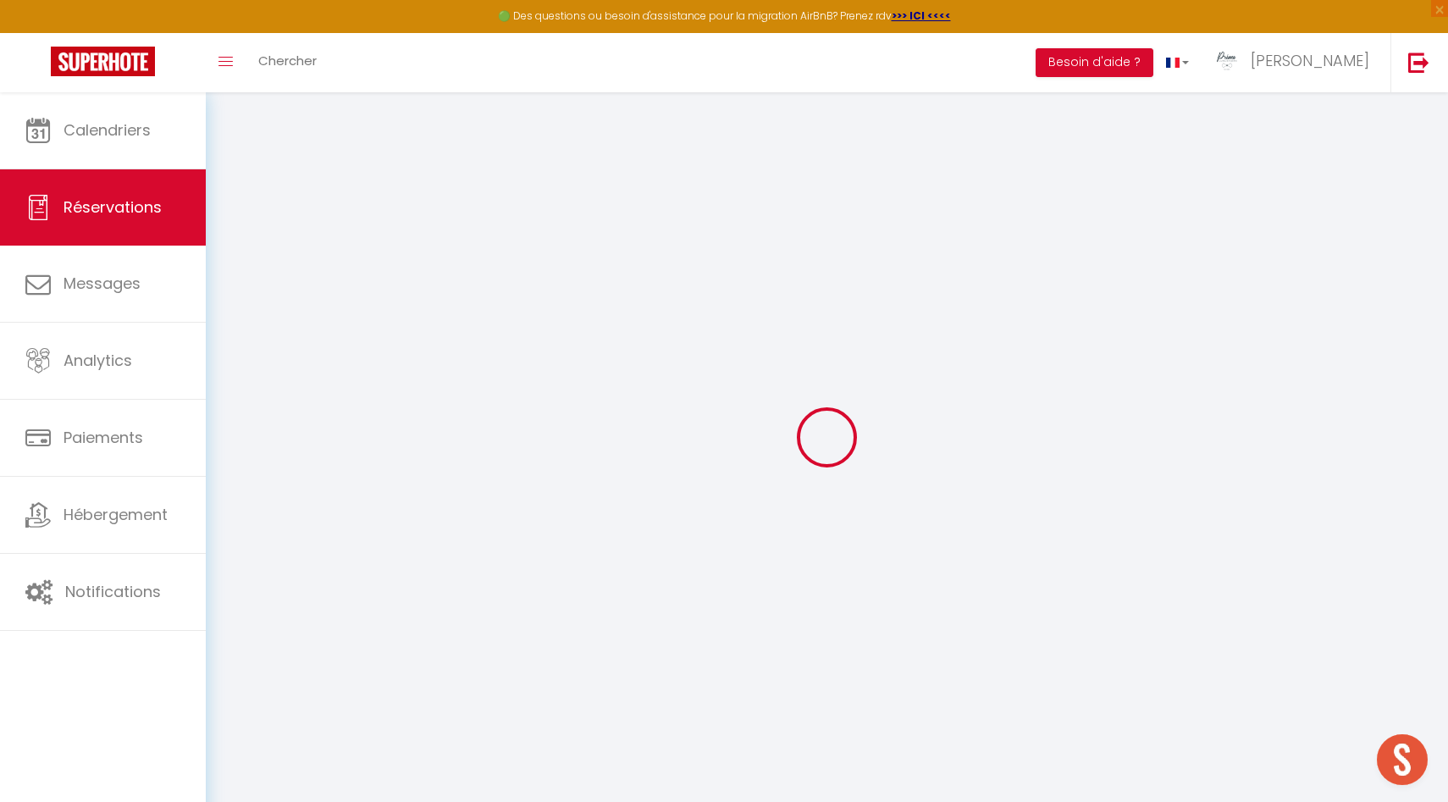
select select
checkbox input "false"
select select
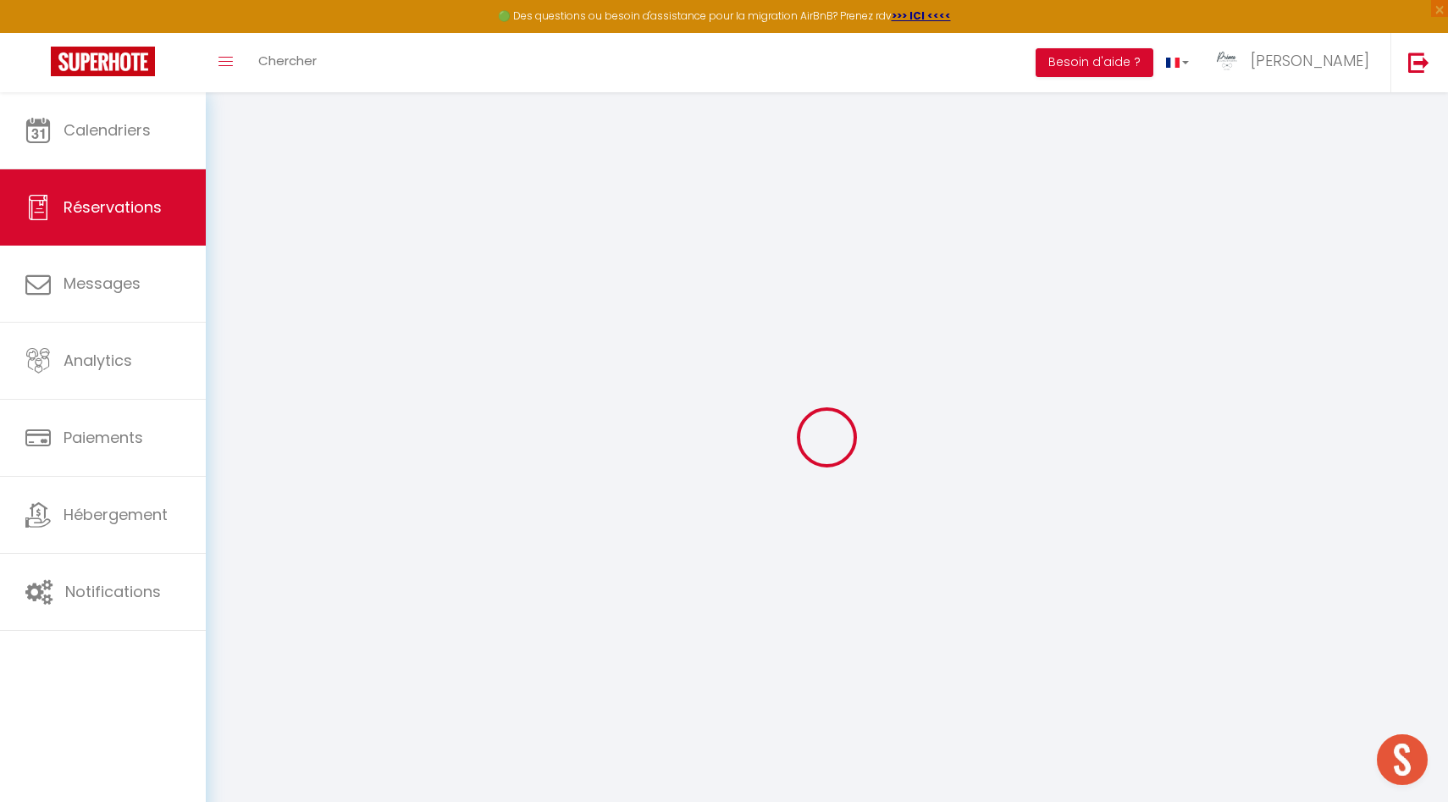
select select
checkbox input "false"
type voyageur1 "Rien à rajouter"
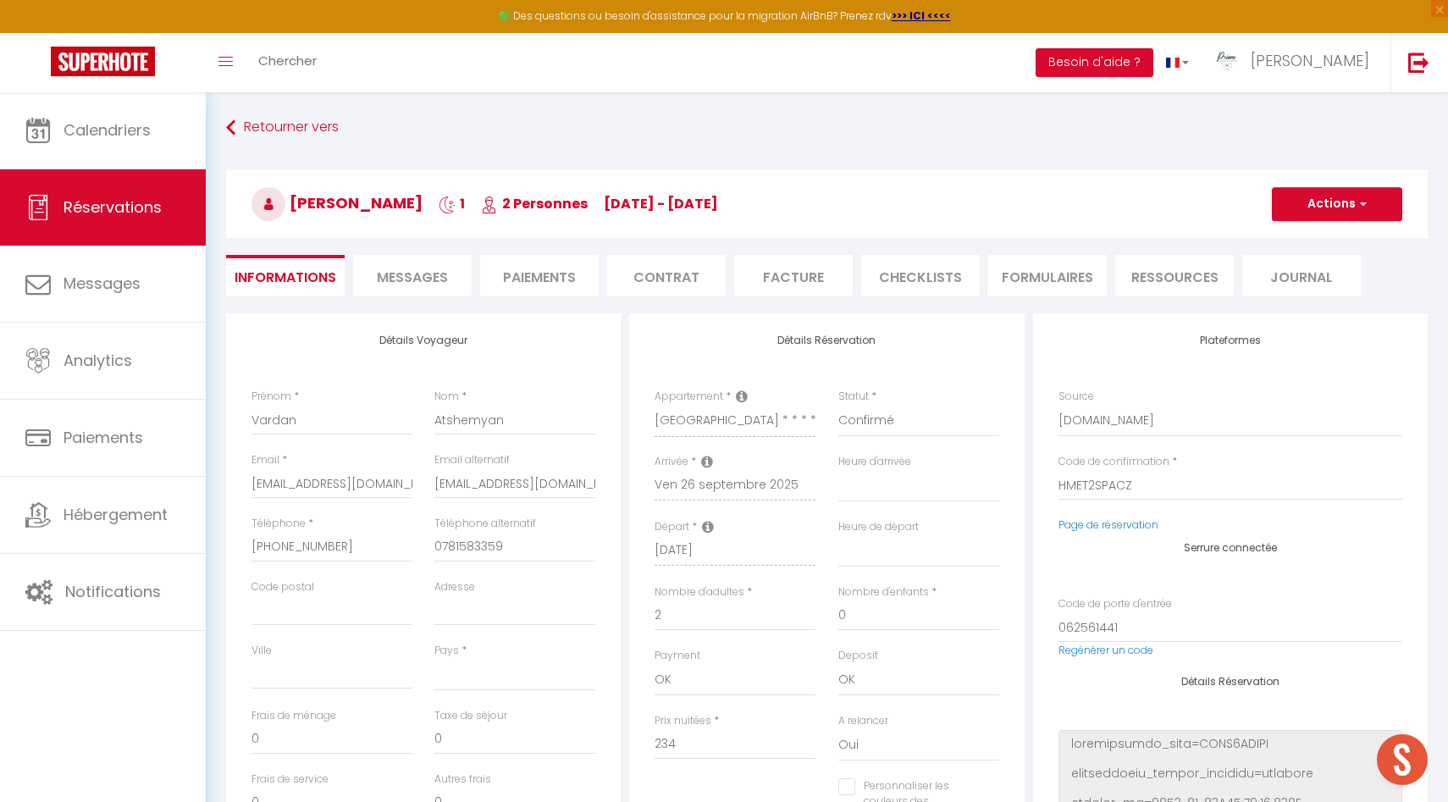
select select
type input "9.39"
select select
checkbox input "false"
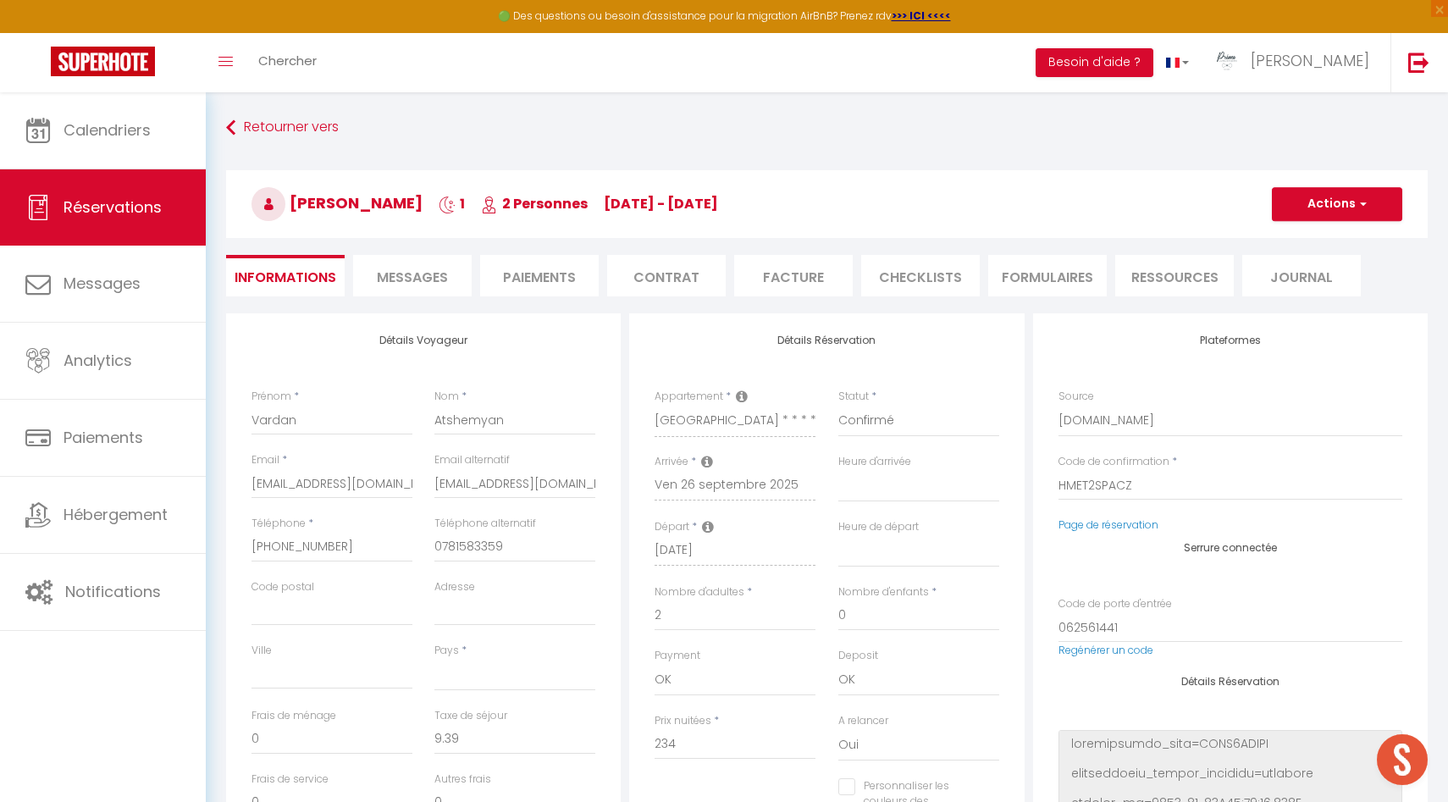
select select
checkbox input "false"
select select "17:30"
select select "11:00"
select select
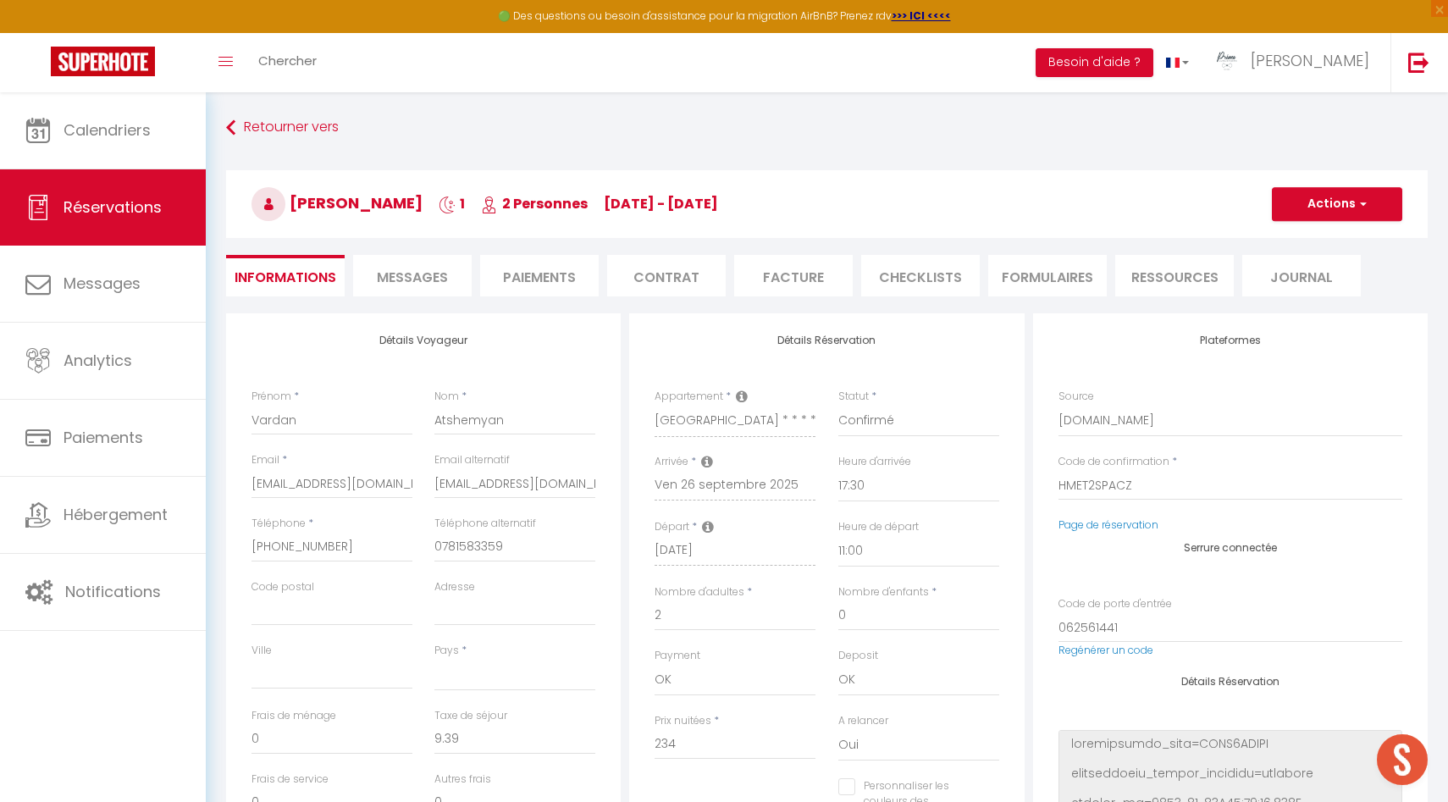
checkbox input "false"
click at [935, 275] on li "CHECKLISTS" at bounding box center [920, 276] width 119 height 42
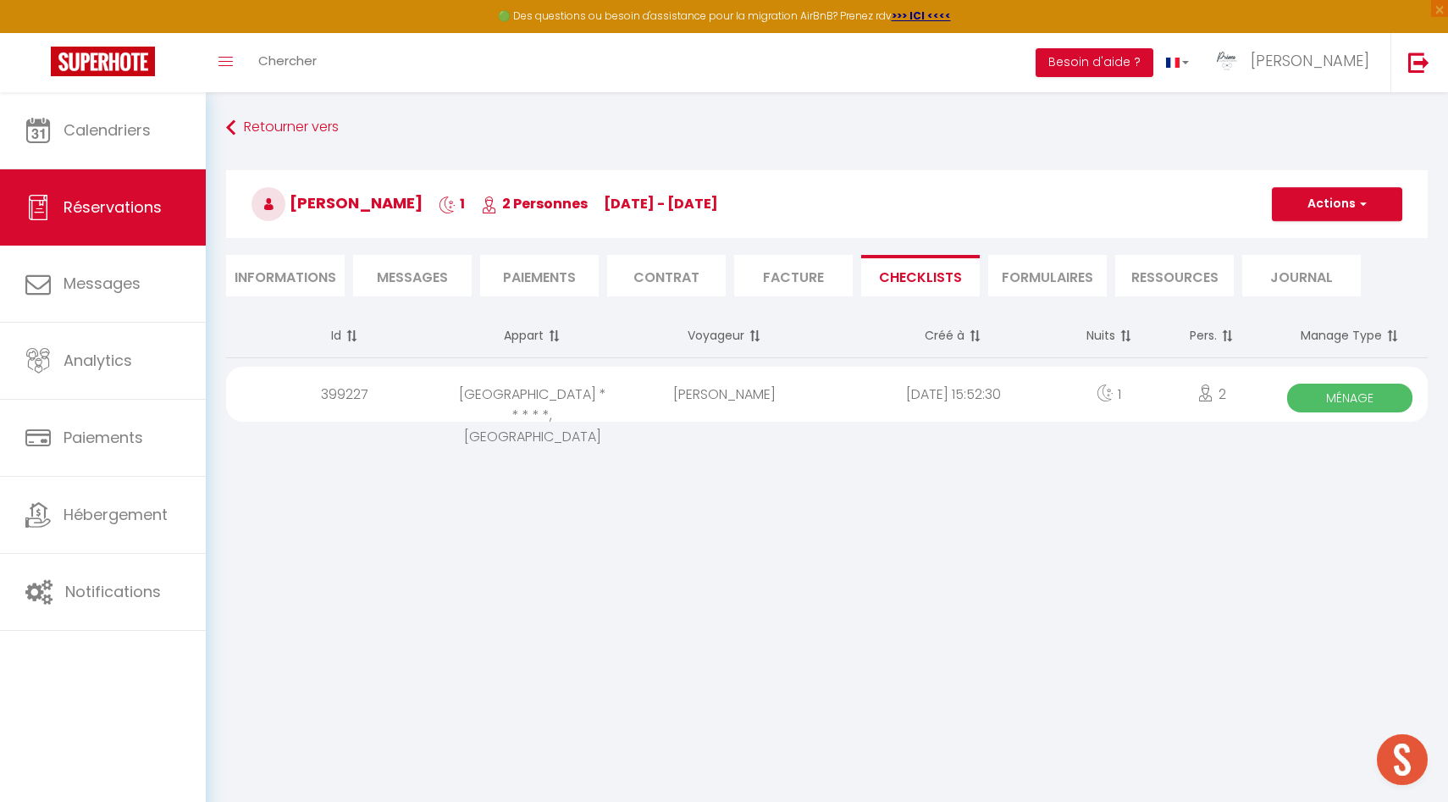
click at [847, 406] on div "2025-09-27 15:52:30" at bounding box center [953, 394] width 229 height 55
